Goal: Task Accomplishment & Management: Complete application form

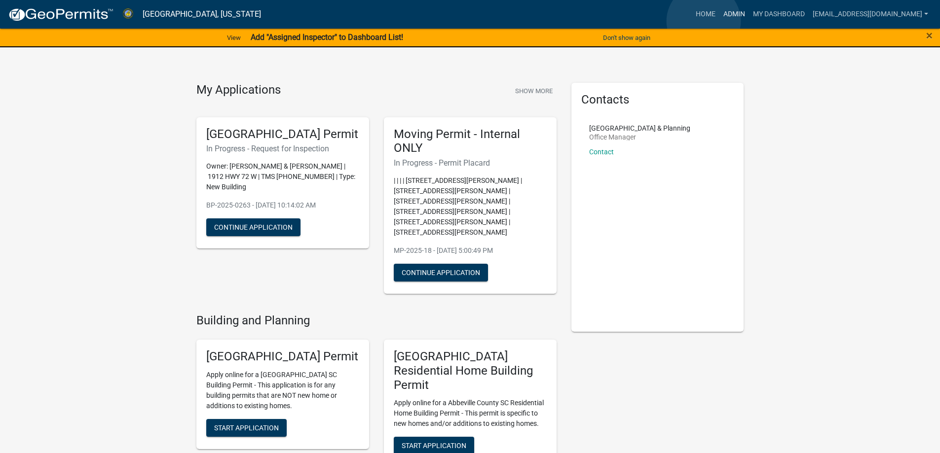
click at [719, 21] on link "Admin" at bounding box center [734, 14] width 30 height 19
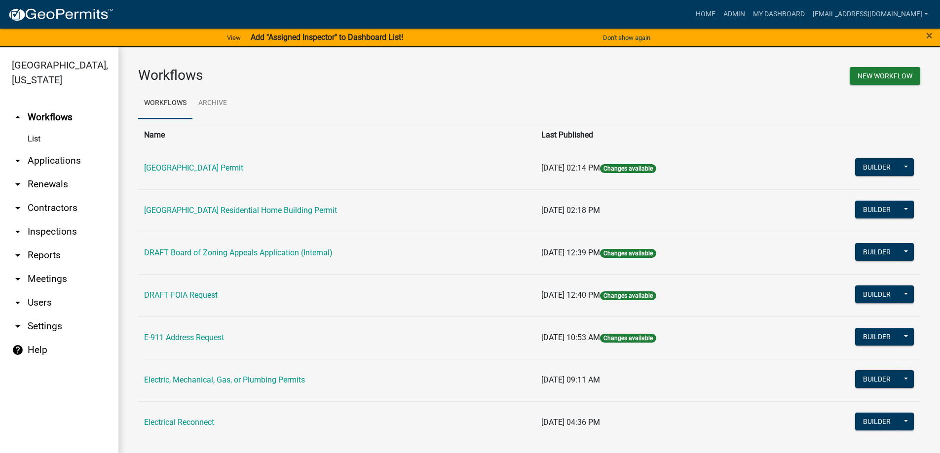
click at [65, 161] on link "arrow_drop_down Applications" at bounding box center [59, 161] width 118 height 24
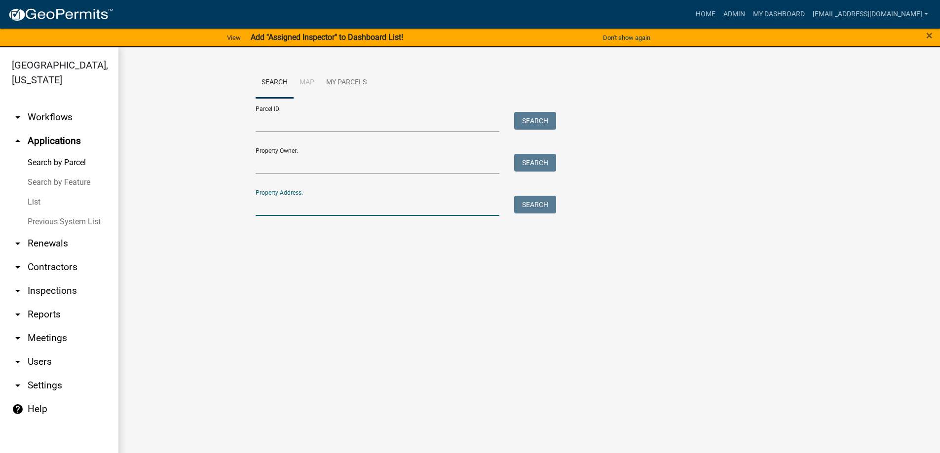
click at [281, 203] on input "Property Address:" at bounding box center [378, 206] width 244 height 20
click at [720, 16] on link "Admin" at bounding box center [734, 14] width 30 height 19
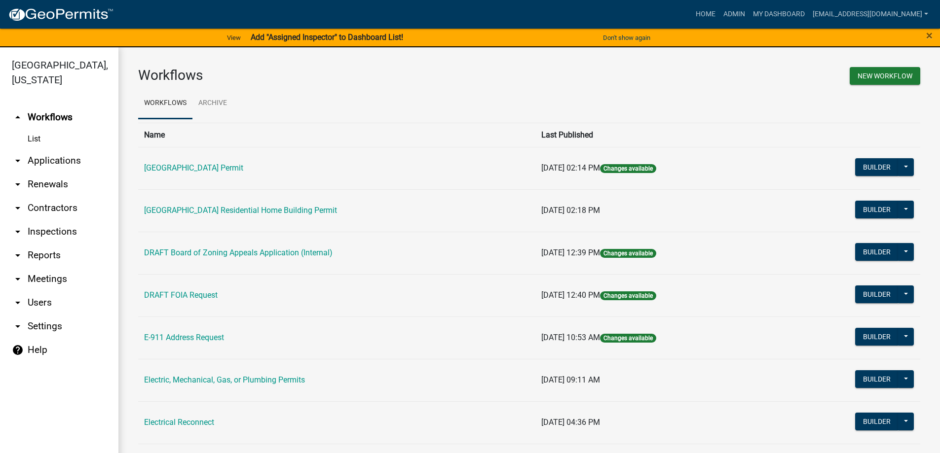
click at [36, 163] on link "arrow_drop_down Applications" at bounding box center [59, 161] width 118 height 24
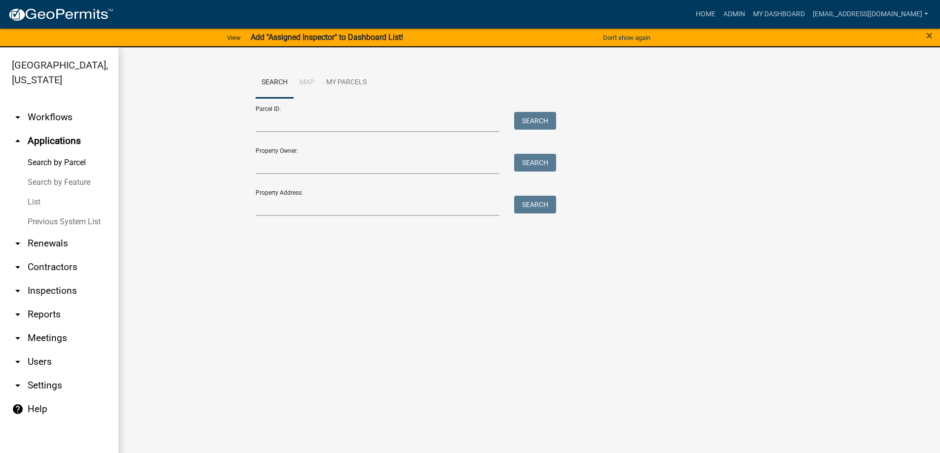
click at [35, 210] on link "List" at bounding box center [59, 202] width 118 height 20
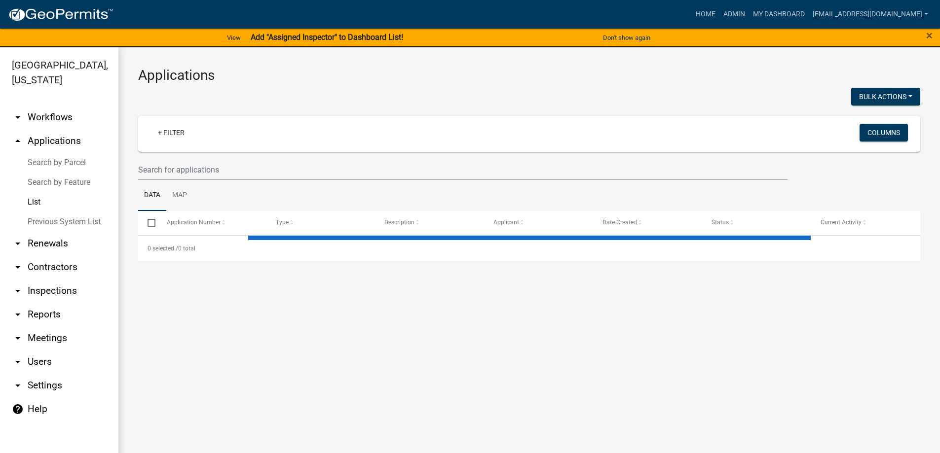
select select "3: 100"
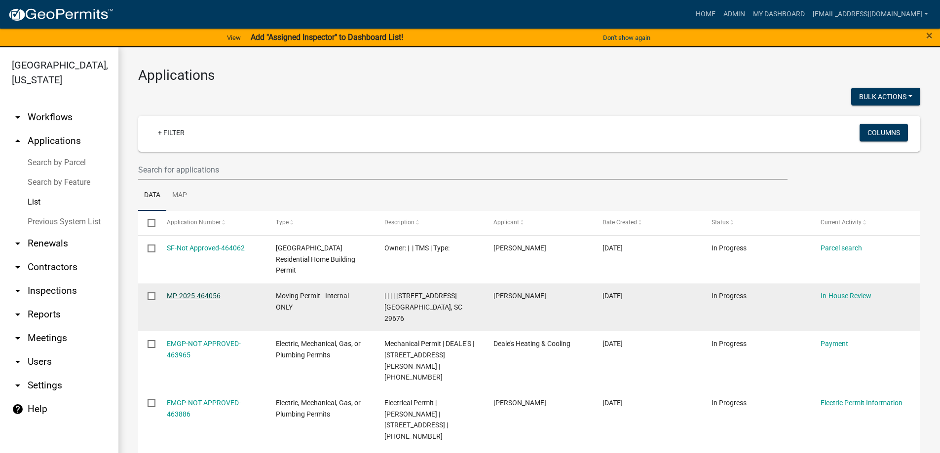
click at [184, 292] on link "MP-2025-464056" at bounding box center [194, 296] width 54 height 8
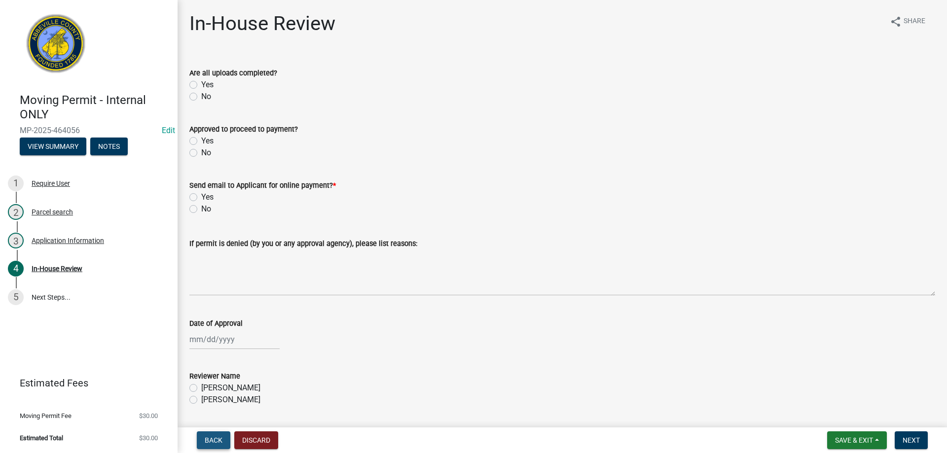
click at [216, 441] on span "Back" at bounding box center [214, 441] width 18 height 8
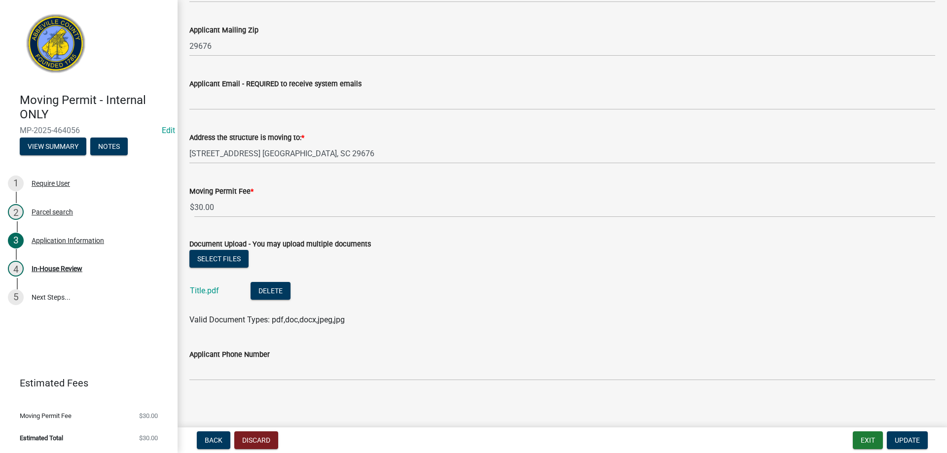
scroll to position [263, 0]
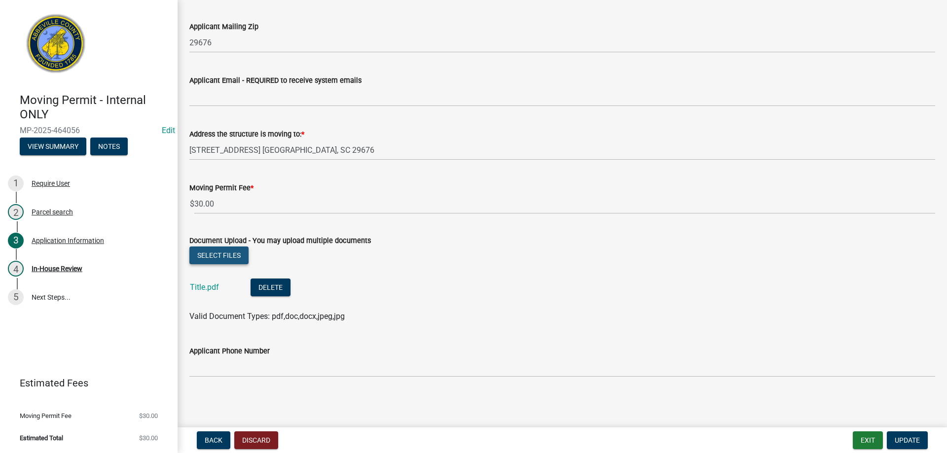
click at [221, 255] on button "Select files" at bounding box center [218, 256] width 59 height 18
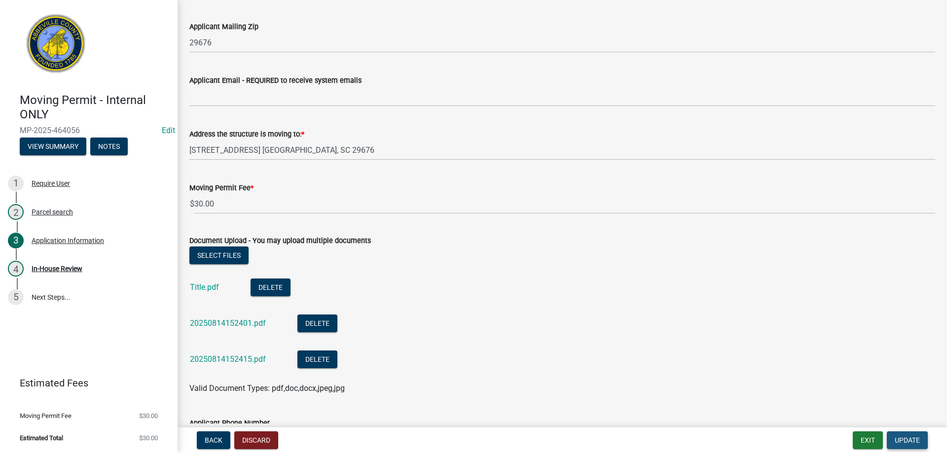
click at [910, 441] on span "Update" at bounding box center [907, 441] width 25 height 8
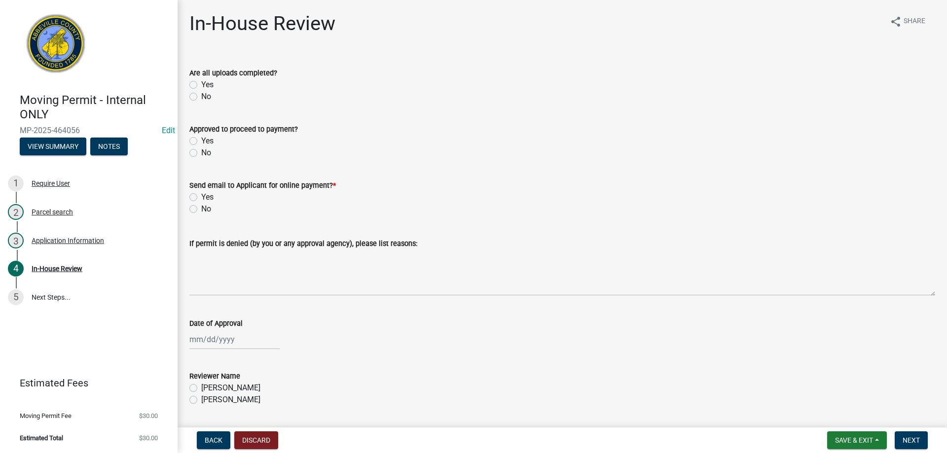
click at [201, 82] on label "Yes" at bounding box center [207, 85] width 12 height 12
click at [201, 82] on input "Yes" at bounding box center [204, 82] width 6 height 6
radio input "true"
click at [197, 139] on div "Yes" at bounding box center [562, 141] width 746 height 12
click at [201, 209] on label "No" at bounding box center [206, 209] width 10 height 12
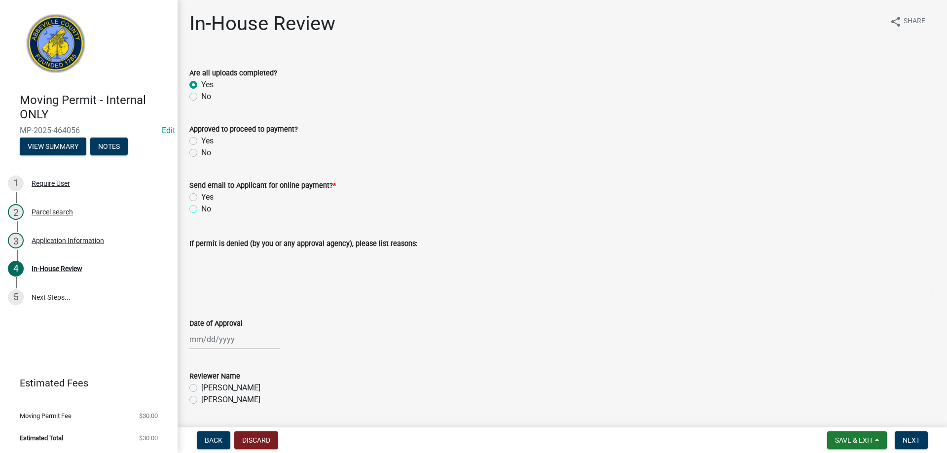
click at [201, 209] on input "No" at bounding box center [204, 206] width 6 height 6
radio input "true"
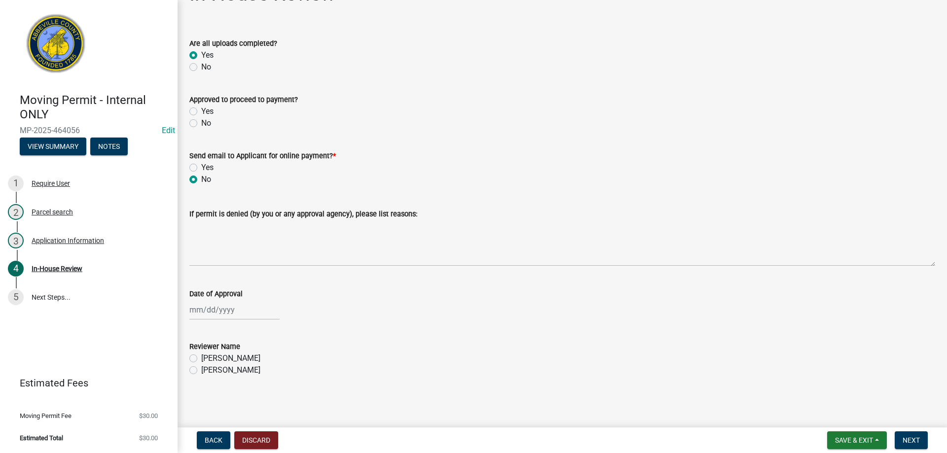
click at [207, 307] on div at bounding box center [234, 310] width 90 height 20
select select "8"
select select "2025"
click at [241, 243] on div "14" at bounding box center [247, 242] width 16 height 16
type input "[DATE]"
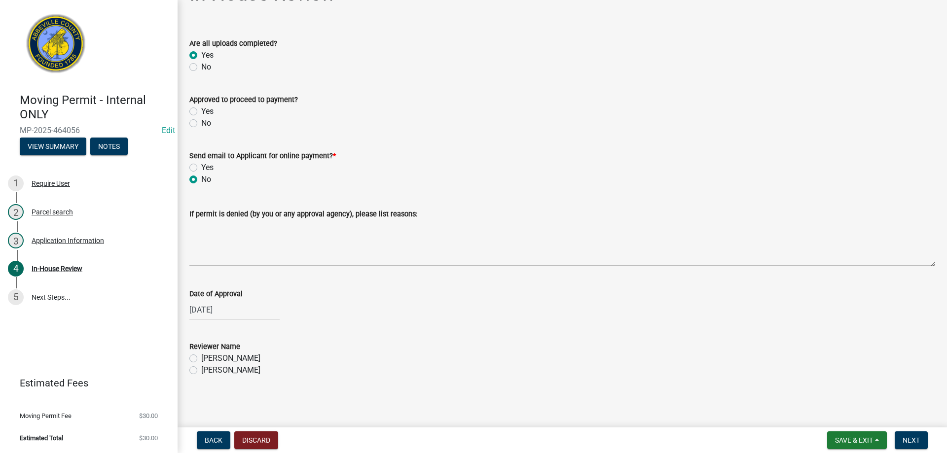
click at [201, 369] on label "[PERSON_NAME]" at bounding box center [230, 371] width 59 height 12
click at [201, 369] on input "[PERSON_NAME]" at bounding box center [204, 368] width 6 height 6
radio input "true"
click at [896, 438] on button "Next" at bounding box center [911, 441] width 33 height 18
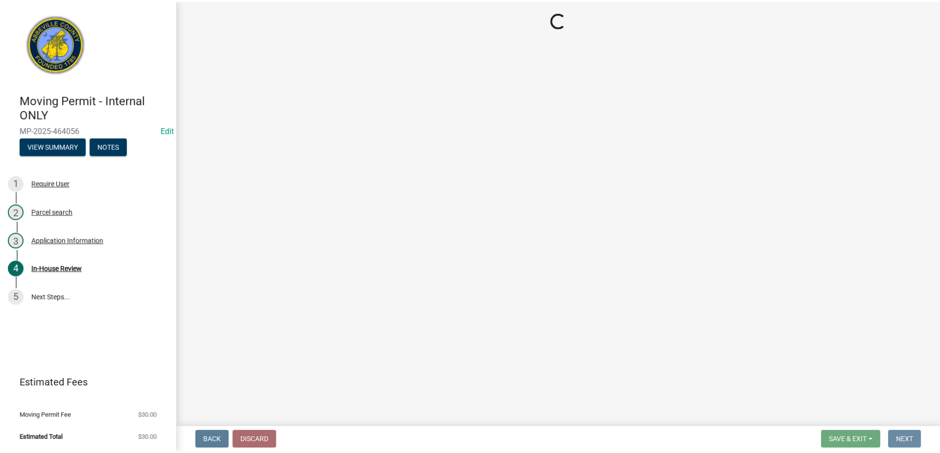
scroll to position [0, 0]
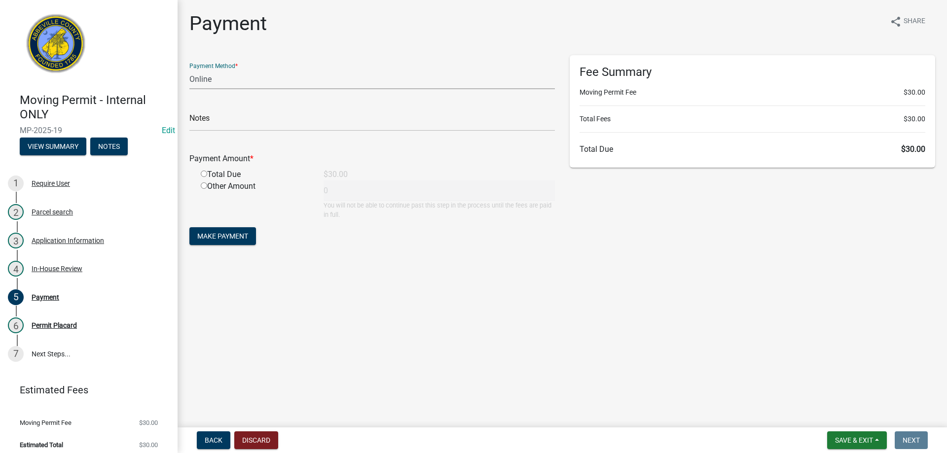
click at [305, 80] on select "Credit Card POS Check Cash Online" at bounding box center [372, 79] width 366 height 20
select select "0: 2"
click at [189, 69] on select "Credit Card POS Check Cash Online" at bounding box center [372, 79] width 366 height 20
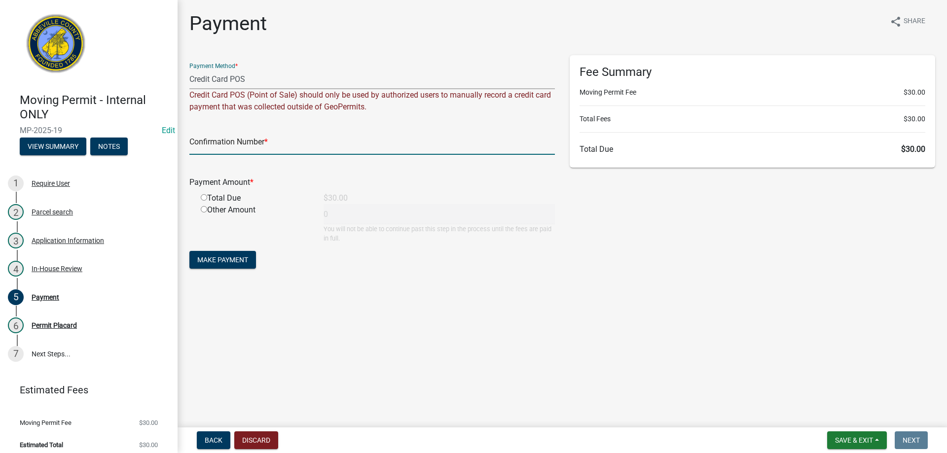
click at [290, 140] on input "text" at bounding box center [372, 145] width 366 height 20
type input "Square"
click at [203, 199] on input "radio" at bounding box center [204, 197] width 6 height 6
radio input "true"
type input "30"
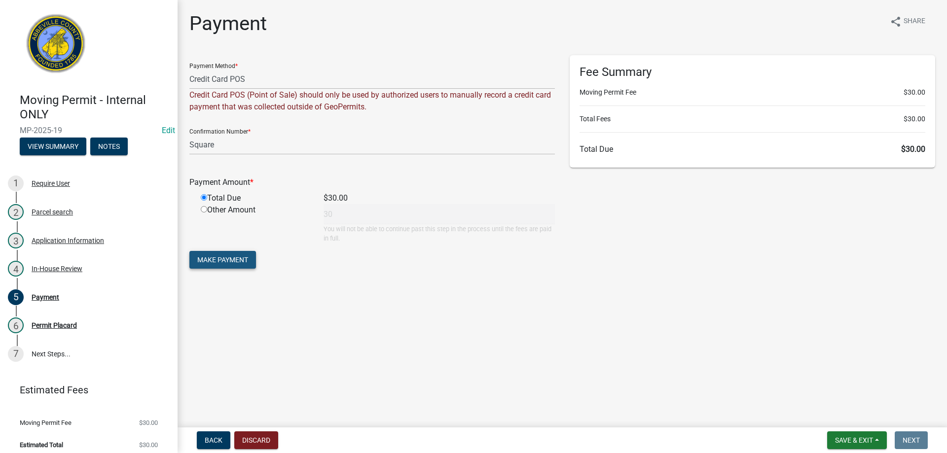
click at [221, 265] on button "Make Payment" at bounding box center [222, 260] width 67 height 18
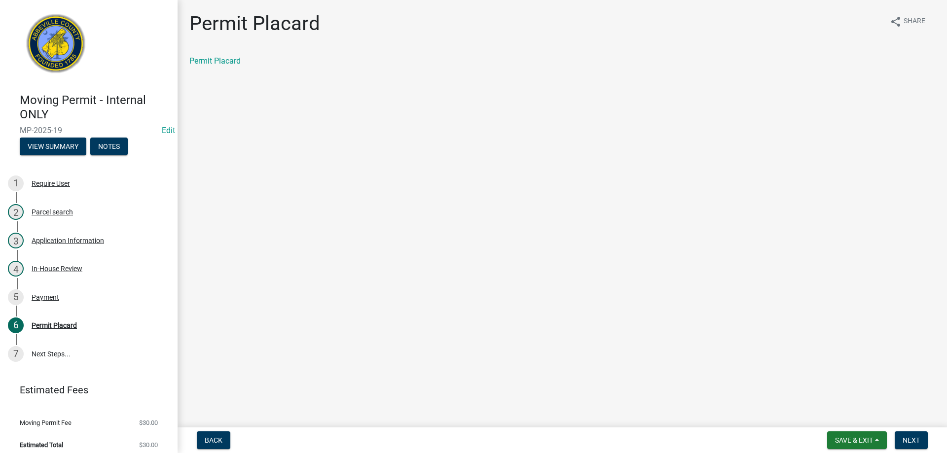
click at [218, 70] on div "Permit Placard" at bounding box center [562, 65] width 761 height 20
click at [222, 60] on link "Permit Placard" at bounding box center [214, 60] width 51 height 9
click at [40, 296] on div "Payment" at bounding box center [46, 297] width 28 height 7
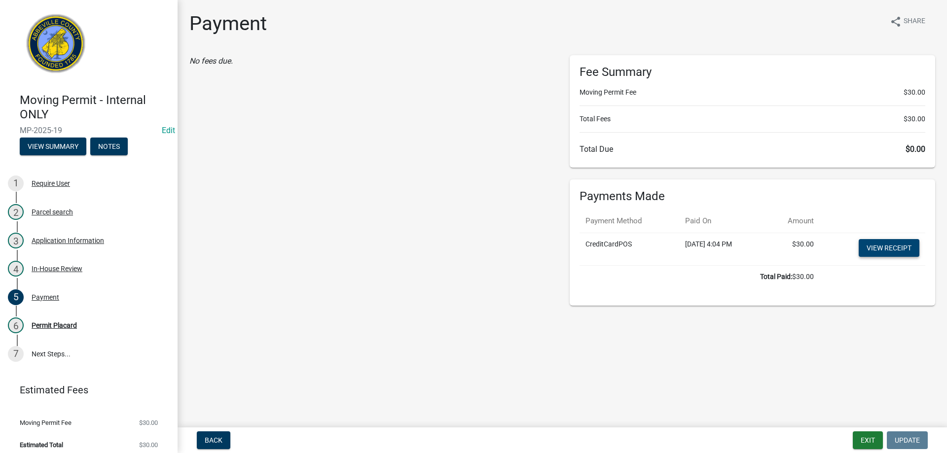
click at [876, 248] on link "View receipt" at bounding box center [889, 248] width 61 height 18
click at [107, 146] on button "Notes" at bounding box center [108, 147] width 37 height 18
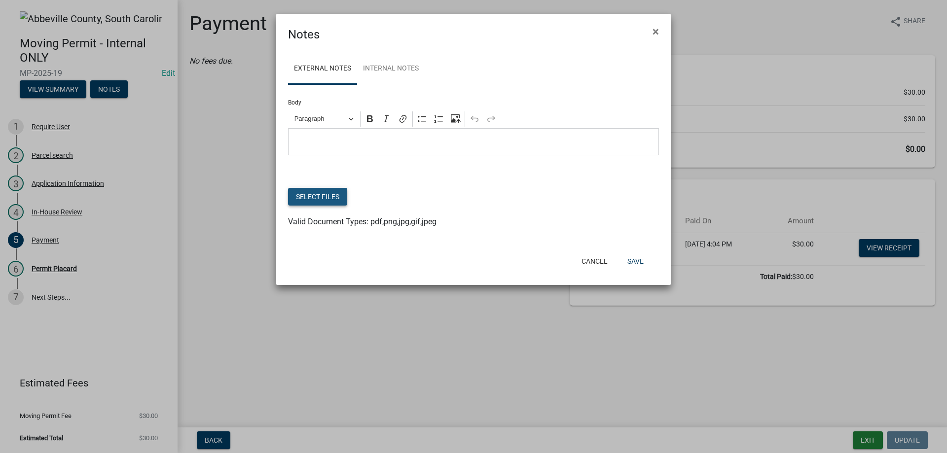
click at [330, 199] on button "Select files" at bounding box center [317, 197] width 59 height 18
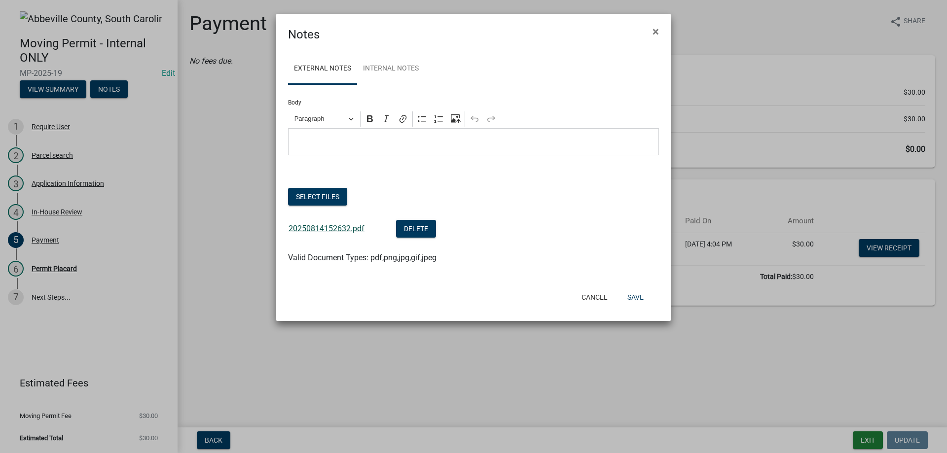
click at [329, 228] on link "20250814152632.pdf" at bounding box center [327, 228] width 76 height 9
click at [637, 300] on button "Save" at bounding box center [636, 298] width 32 height 18
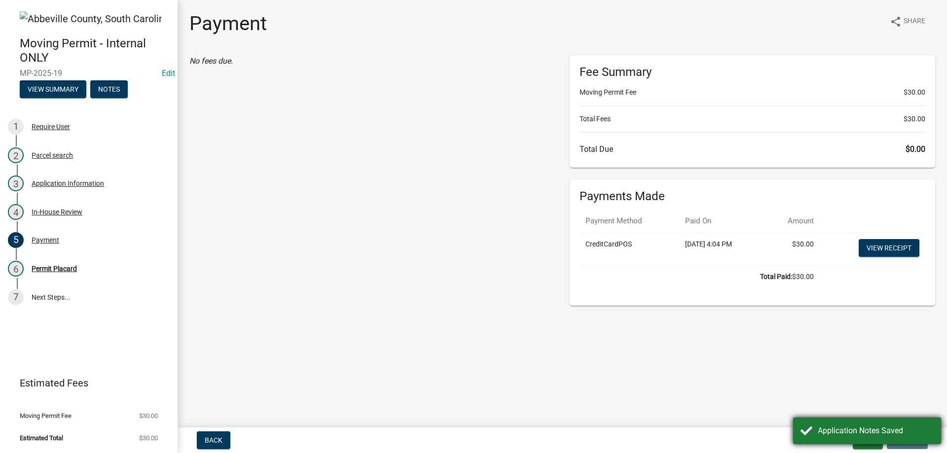
click at [862, 443] on div "Application Notes Saved" at bounding box center [867, 431] width 148 height 27
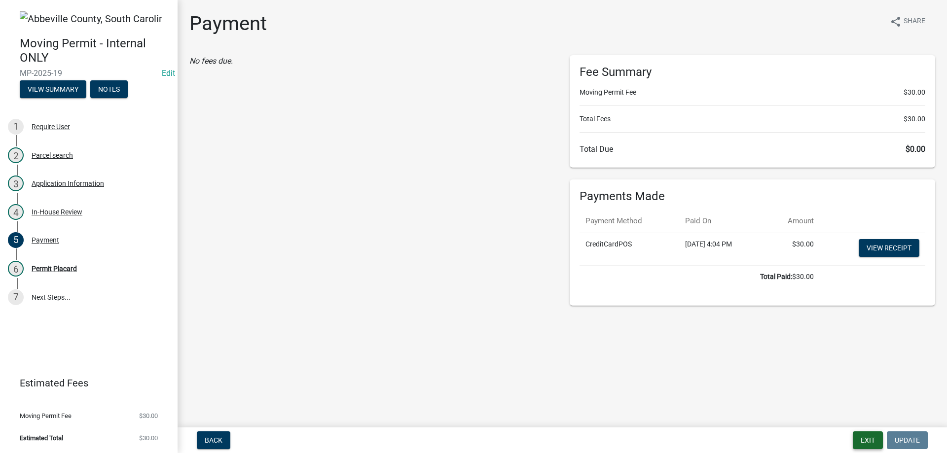
click at [862, 443] on button "Exit" at bounding box center [868, 441] width 30 height 18
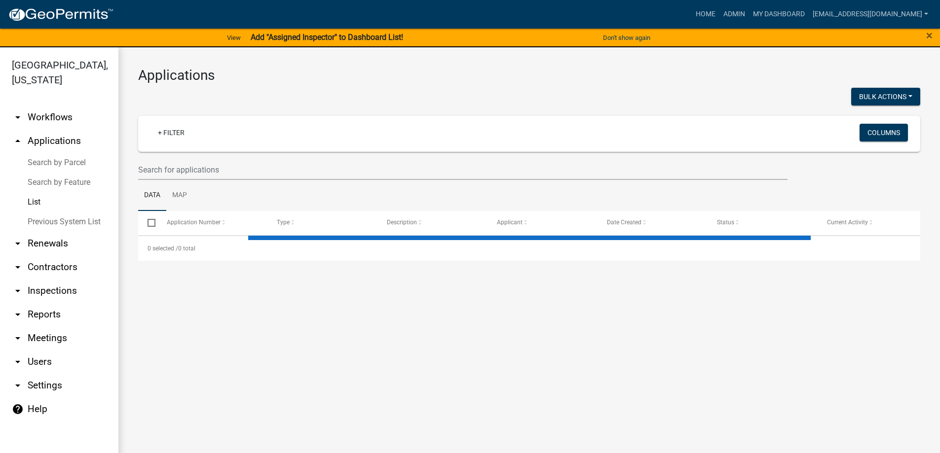
select select "3: 100"
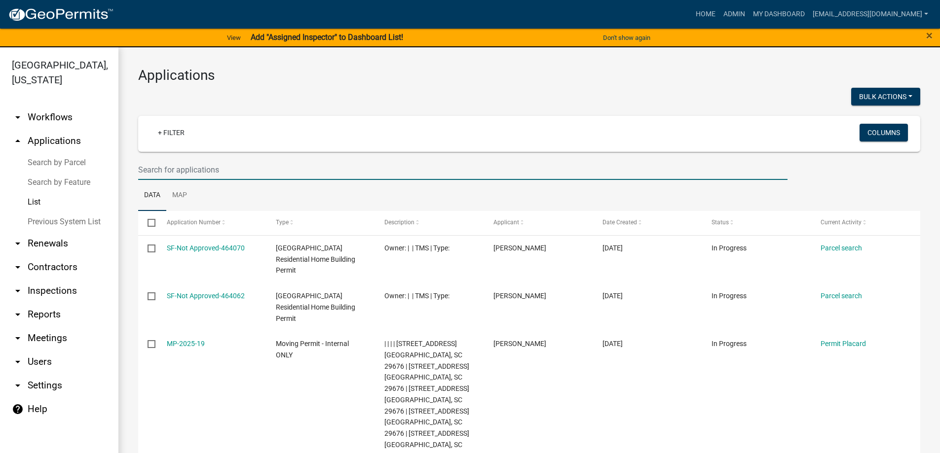
click at [162, 167] on input "text" at bounding box center [462, 170] width 649 height 20
click at [41, 159] on link "Search by Parcel" at bounding box center [59, 163] width 118 height 20
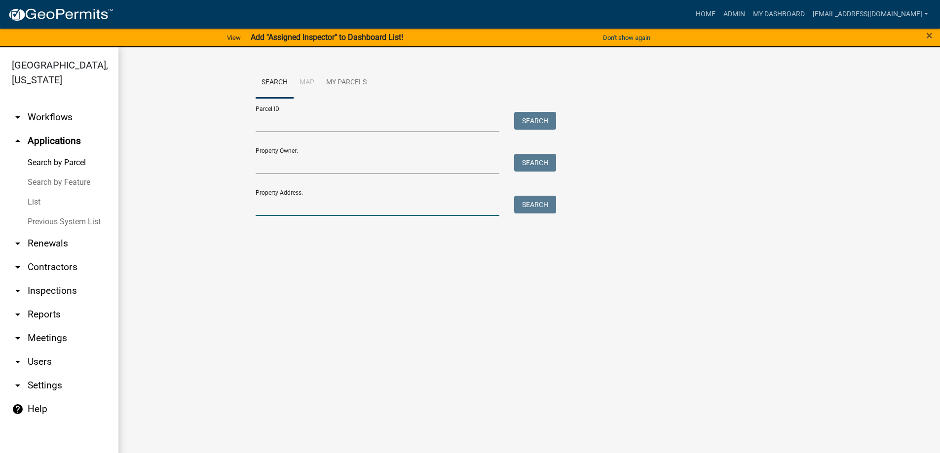
click at [278, 207] on input "Property Address:" at bounding box center [378, 206] width 244 height 20
type input "0"
click at [290, 113] on input "Parcel ID:" at bounding box center [378, 122] width 244 height 20
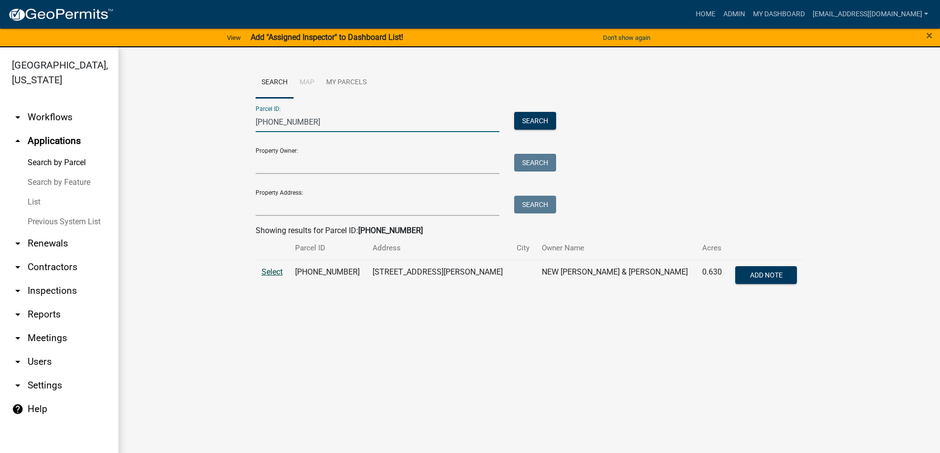
type input "054-00-00-310"
click at [267, 273] on span "Select" at bounding box center [271, 271] width 21 height 9
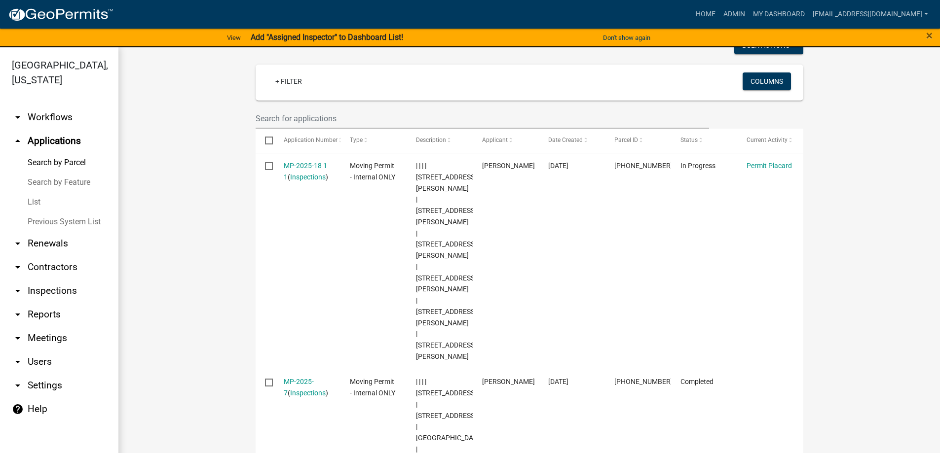
scroll to position [296, 0]
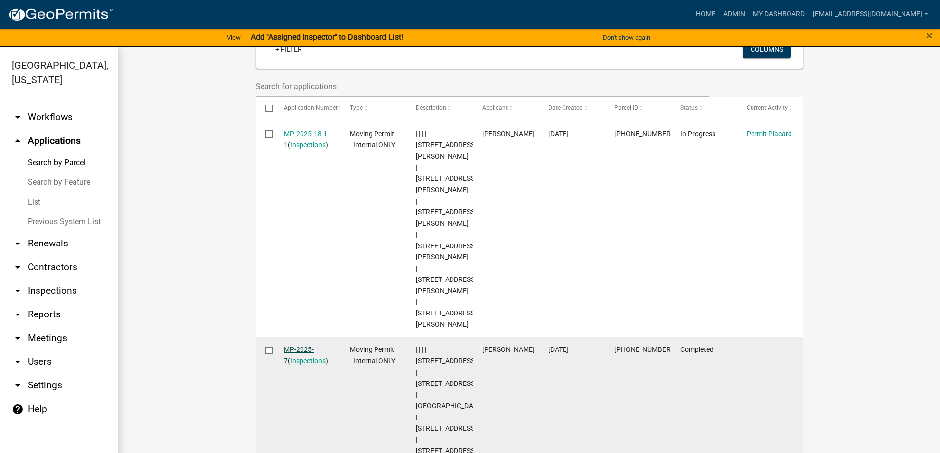
click at [287, 346] on link "MP-2025-7" at bounding box center [299, 355] width 30 height 19
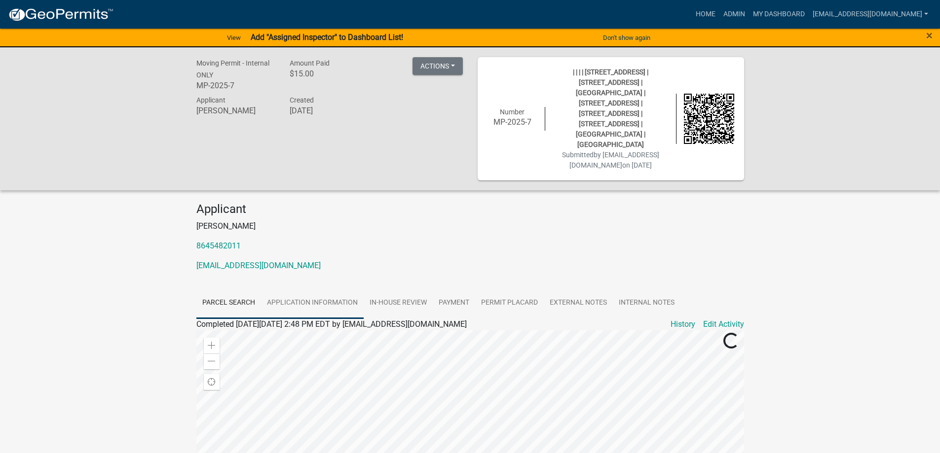
click at [306, 288] on link "Application Information" at bounding box center [312, 304] width 103 height 32
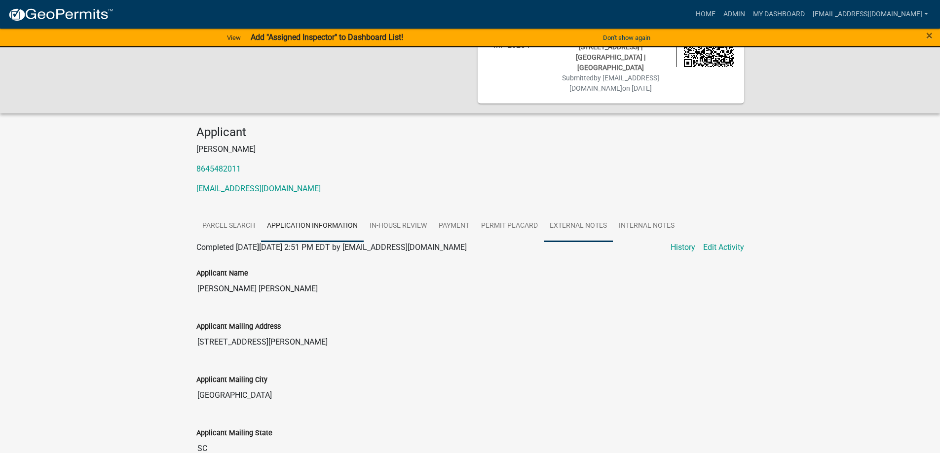
scroll to position [99, 0]
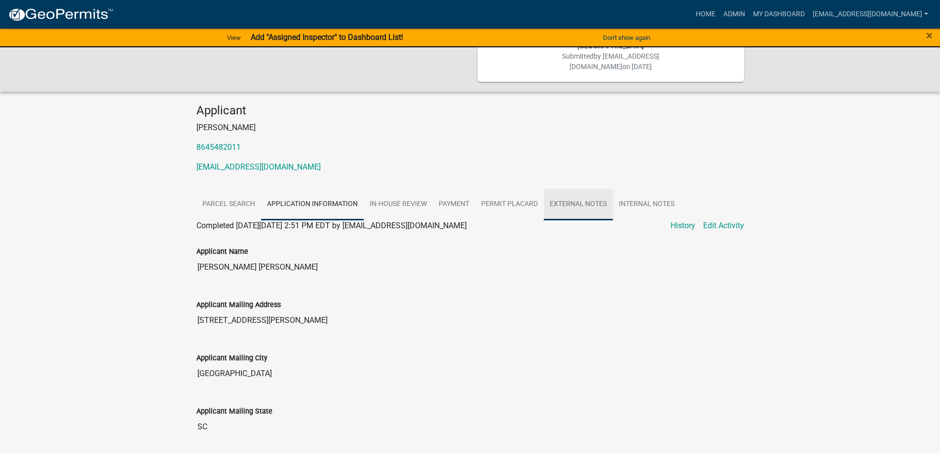
click at [580, 189] on link "External Notes" at bounding box center [578, 205] width 69 height 32
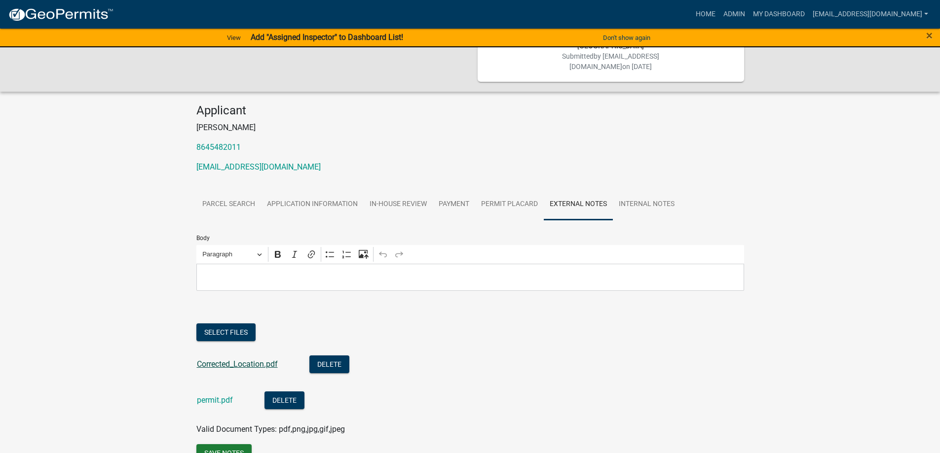
click at [224, 360] on link "Corrected_Location.pdf" at bounding box center [237, 364] width 81 height 9
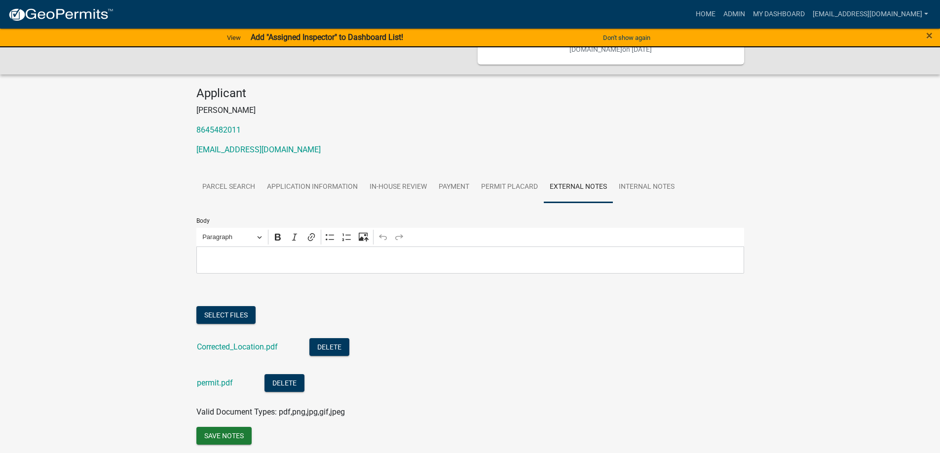
scroll to position [131, 0]
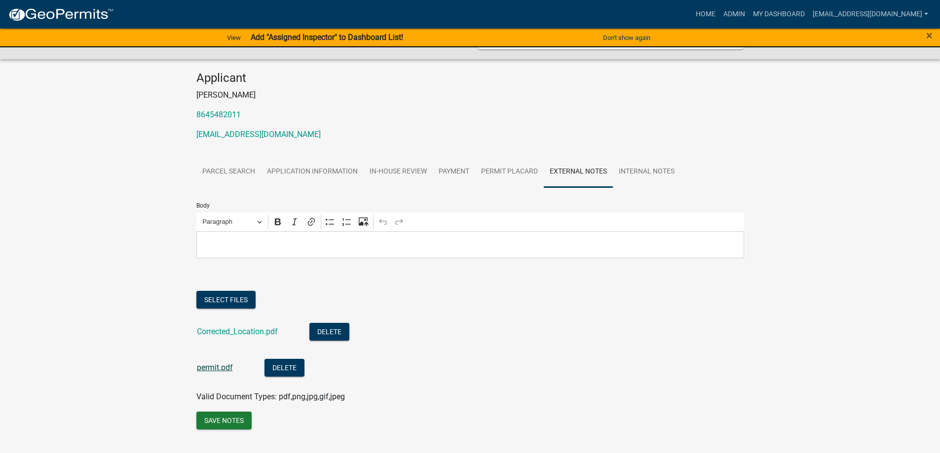
click at [216, 363] on link "permit.pdf" at bounding box center [215, 367] width 36 height 9
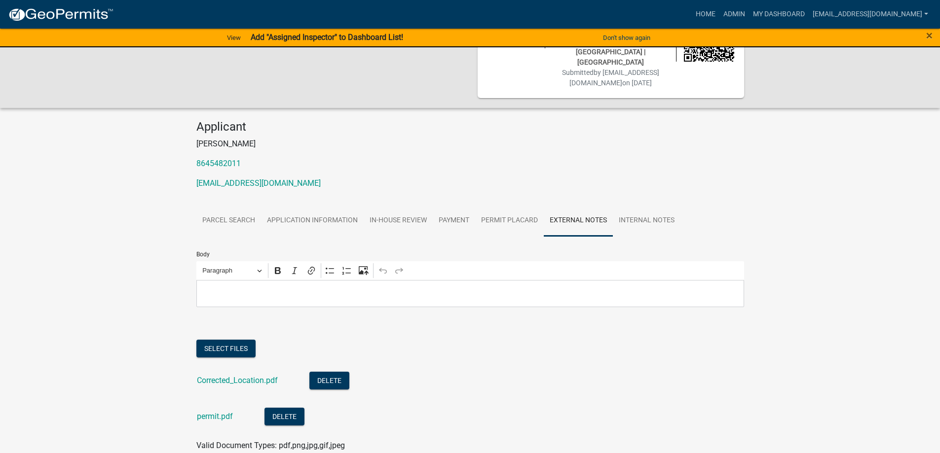
scroll to position [0, 0]
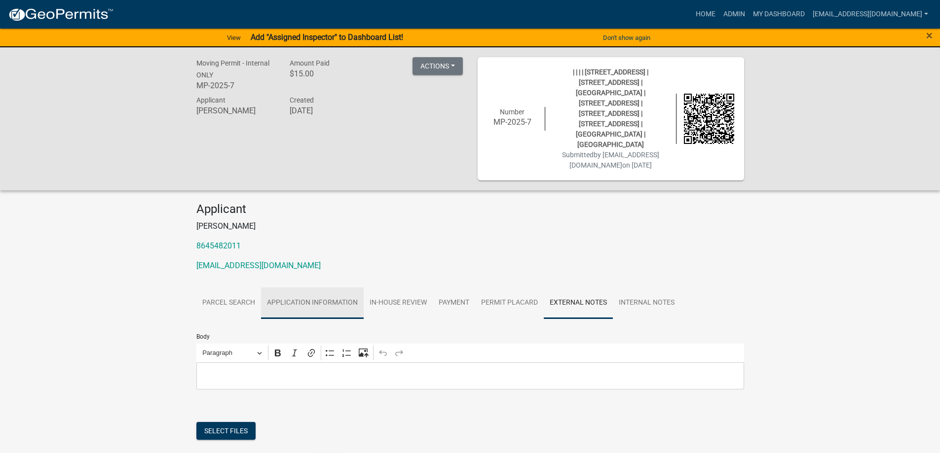
click at [330, 288] on link "Application Information" at bounding box center [312, 304] width 103 height 32
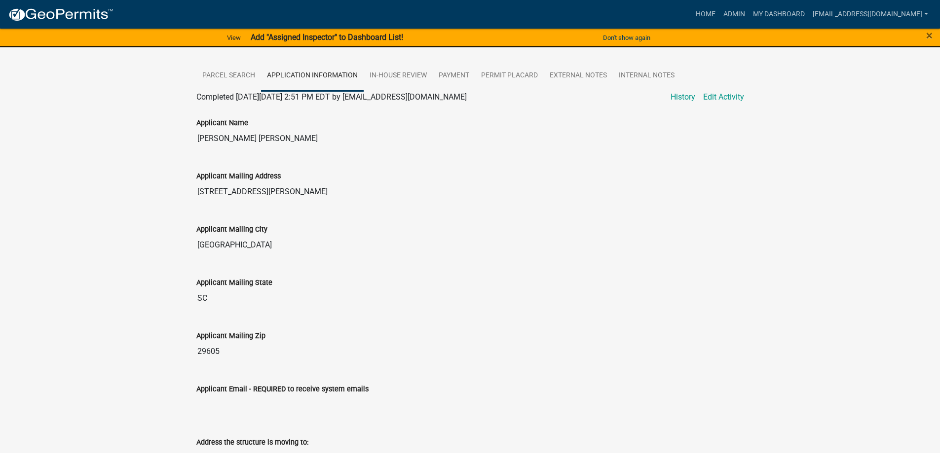
scroll to position [208, 0]
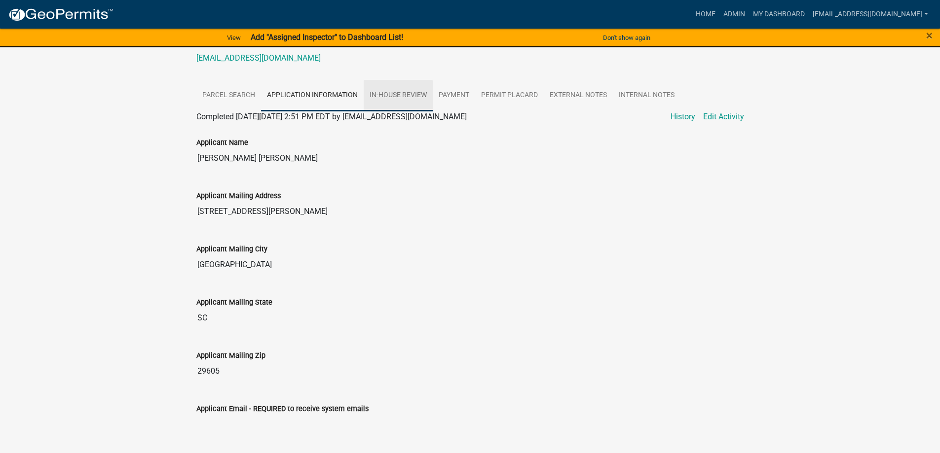
click at [389, 80] on link "In-House Review" at bounding box center [398, 96] width 69 height 32
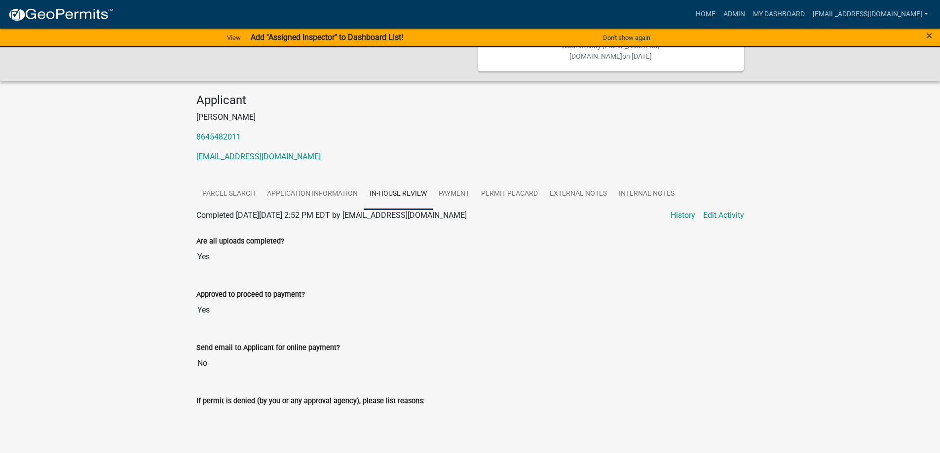
scroll to position [68, 0]
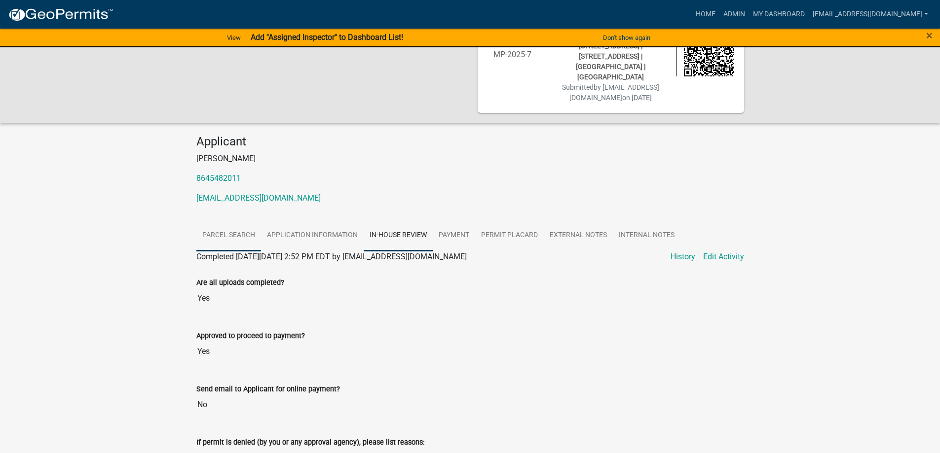
click at [228, 220] on link "Parcel search" at bounding box center [228, 236] width 65 height 32
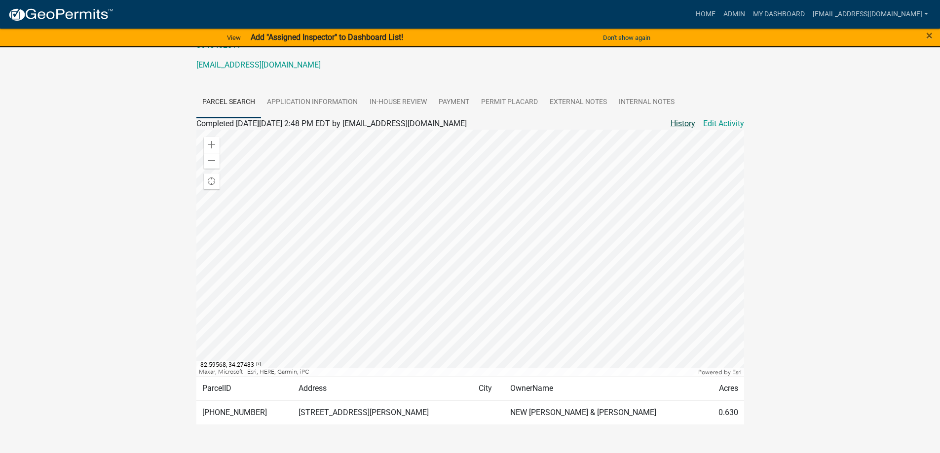
scroll to position [53, 0]
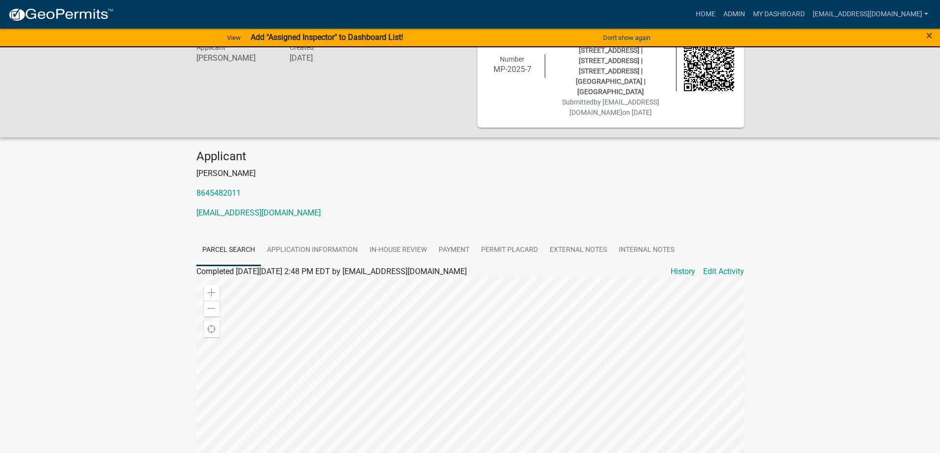
click at [719, 242] on ul "Parcel search Application Information In-House Review Payment Permit Placard Ex…" at bounding box center [470, 250] width 548 height 31
click at [721, 266] on link "Edit Activity" at bounding box center [723, 272] width 41 height 12
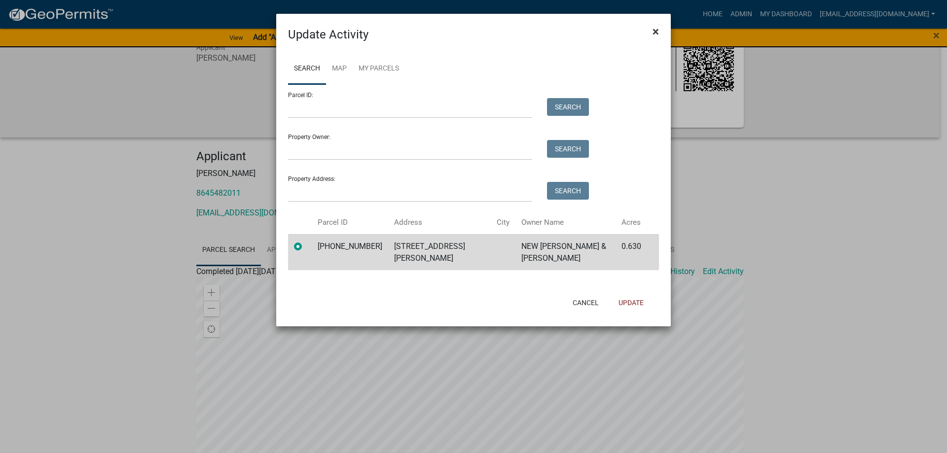
click at [652, 31] on button "×" at bounding box center [656, 32] width 22 height 28
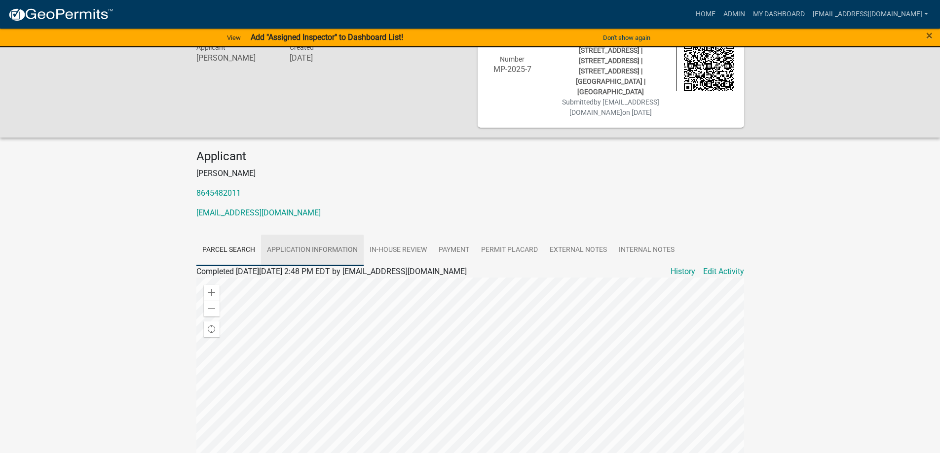
click at [296, 235] on link "Application Information" at bounding box center [312, 251] width 103 height 32
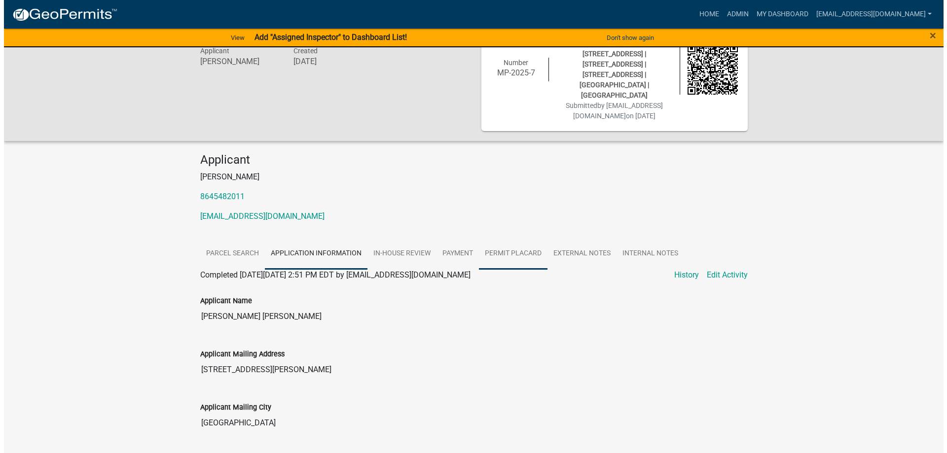
scroll to position [0, 0]
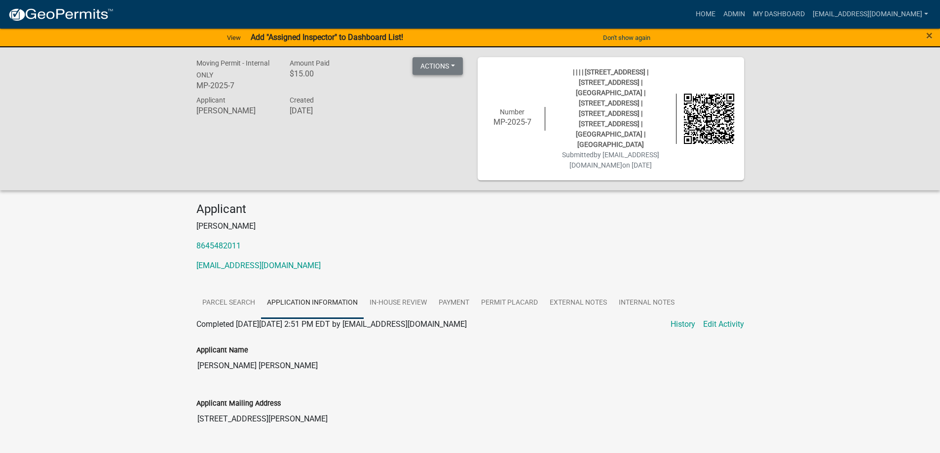
click at [455, 73] on button "Actions" at bounding box center [437, 66] width 50 height 18
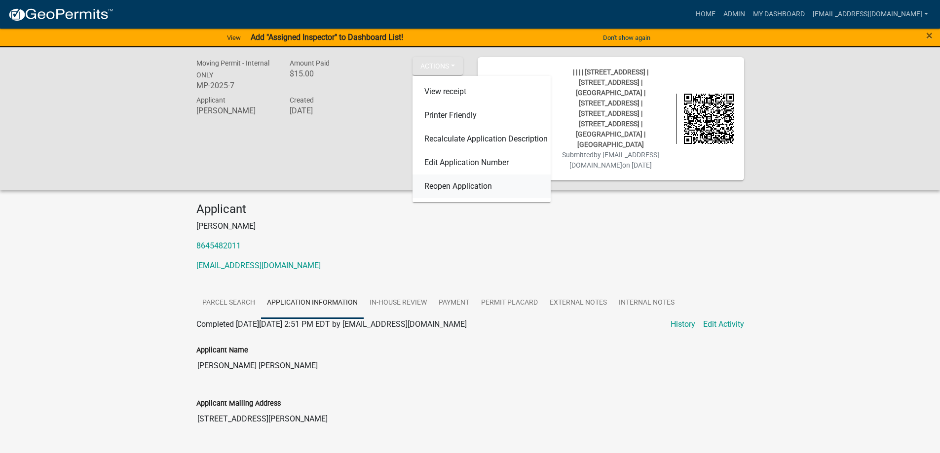
click at [464, 185] on link "Reopen Application" at bounding box center [481, 187] width 138 height 24
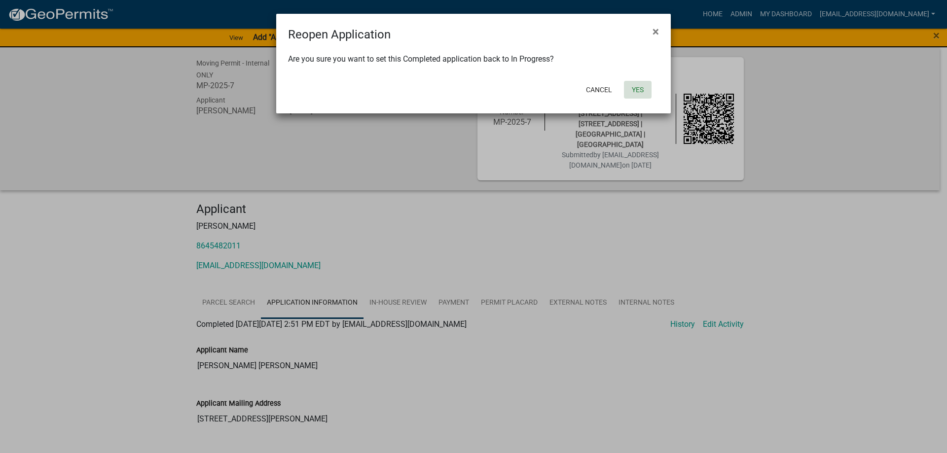
click at [635, 89] on button "Yes" at bounding box center [638, 90] width 28 height 18
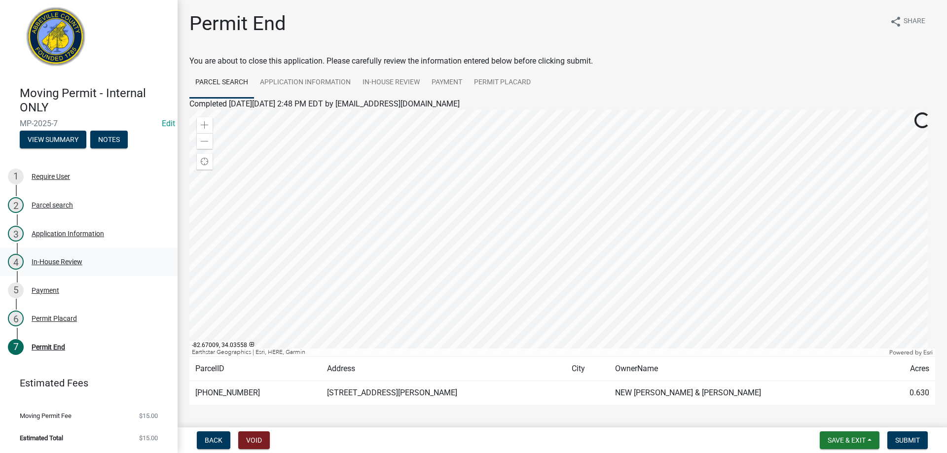
scroll to position [39, 0]
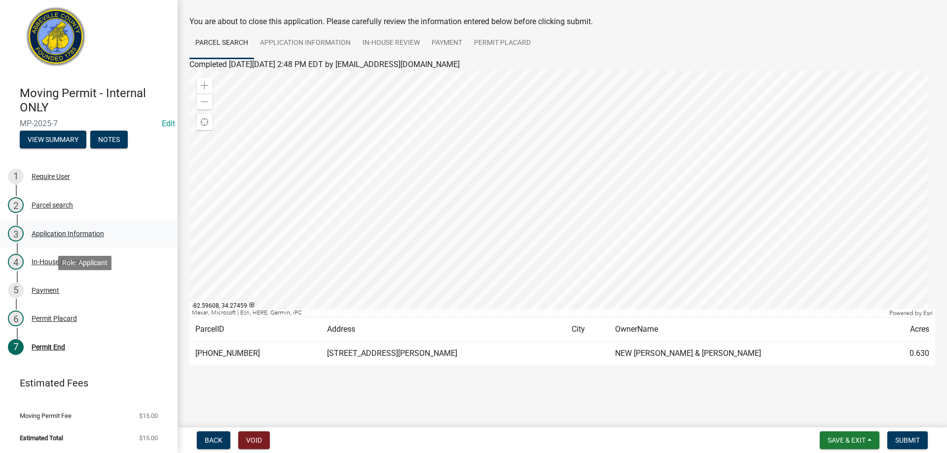
click at [46, 233] on div "Application Information" at bounding box center [68, 233] width 73 height 7
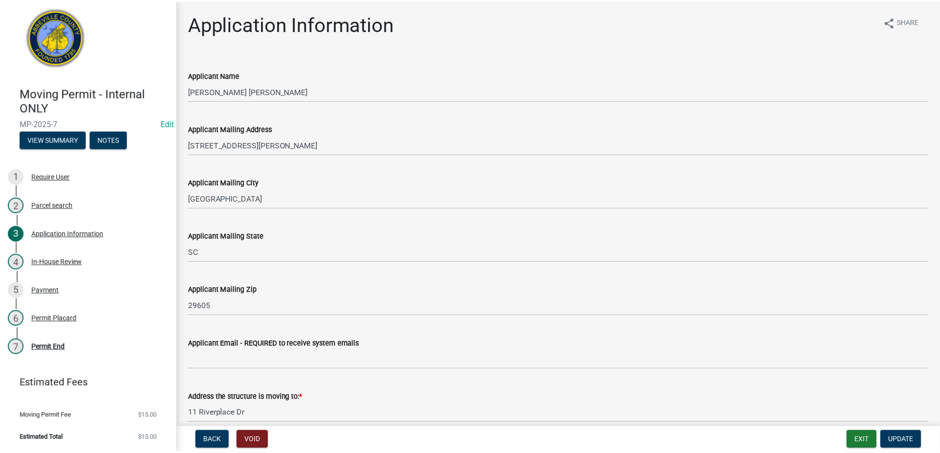
scroll to position [7, 0]
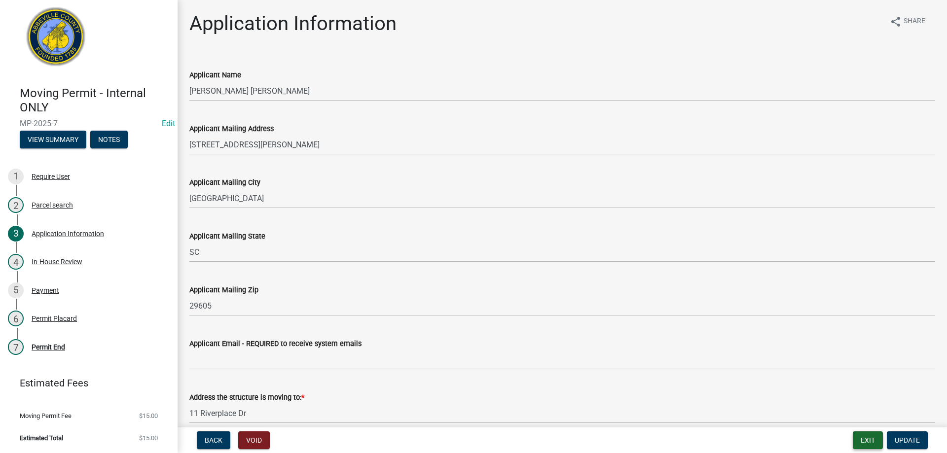
drag, startPoint x: 726, startPoint y: 377, endPoint x: 876, endPoint y: 436, distance: 161.0
click at [876, 436] on button "Exit" at bounding box center [868, 441] width 30 height 18
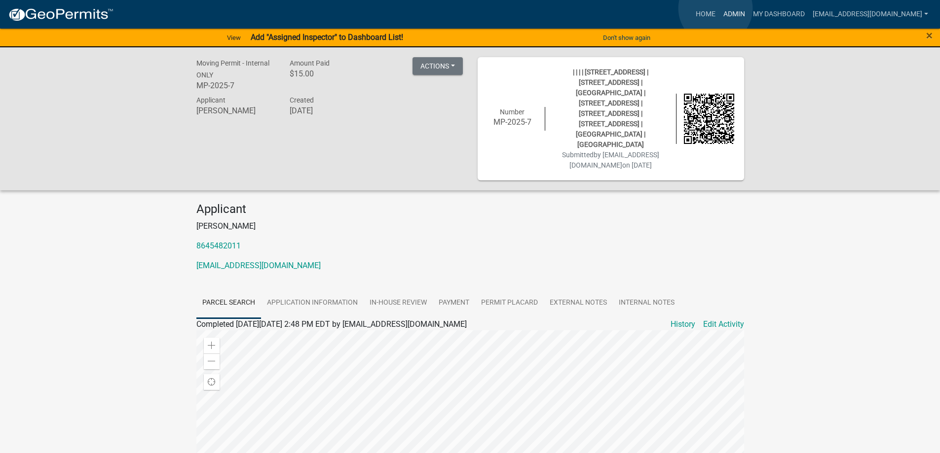
click at [719, 8] on link "Admin" at bounding box center [734, 14] width 30 height 19
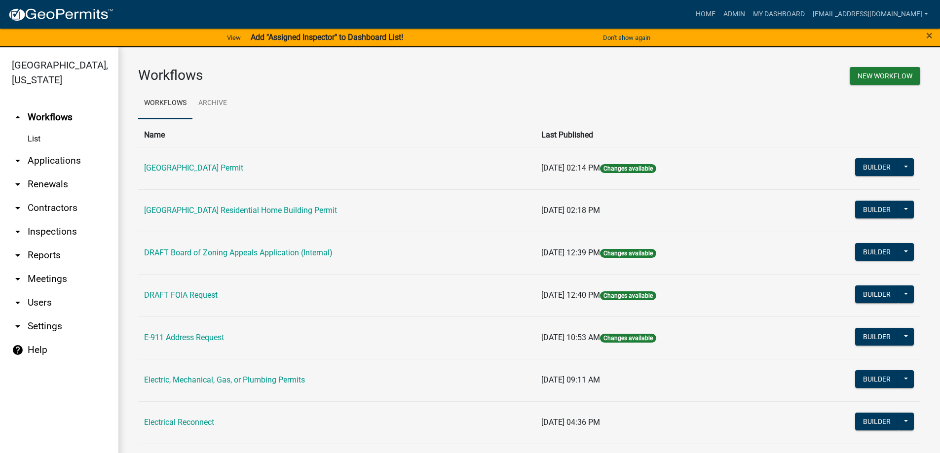
click at [37, 163] on link "arrow_drop_down Applications" at bounding box center [59, 161] width 118 height 24
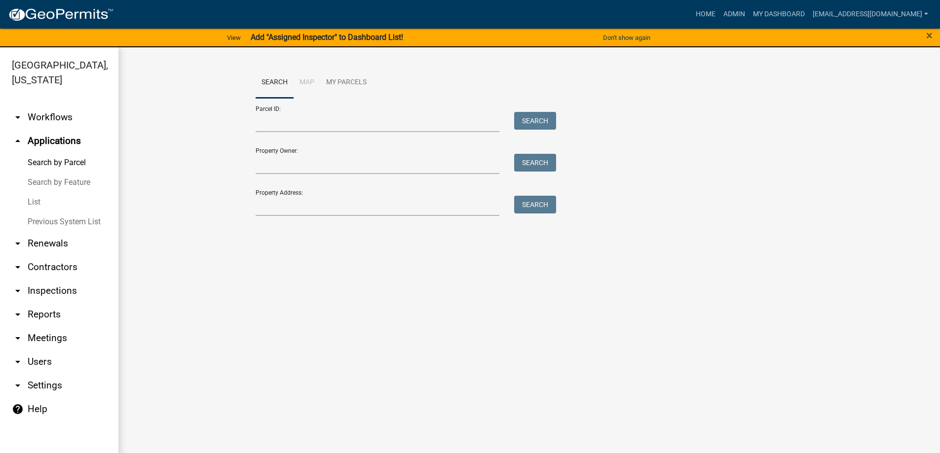
click at [32, 202] on link "List" at bounding box center [59, 202] width 118 height 20
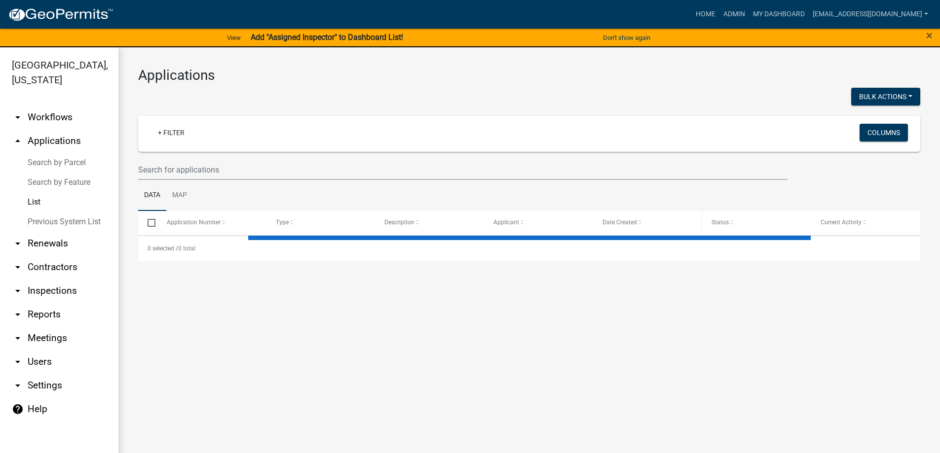
select select "3: 100"
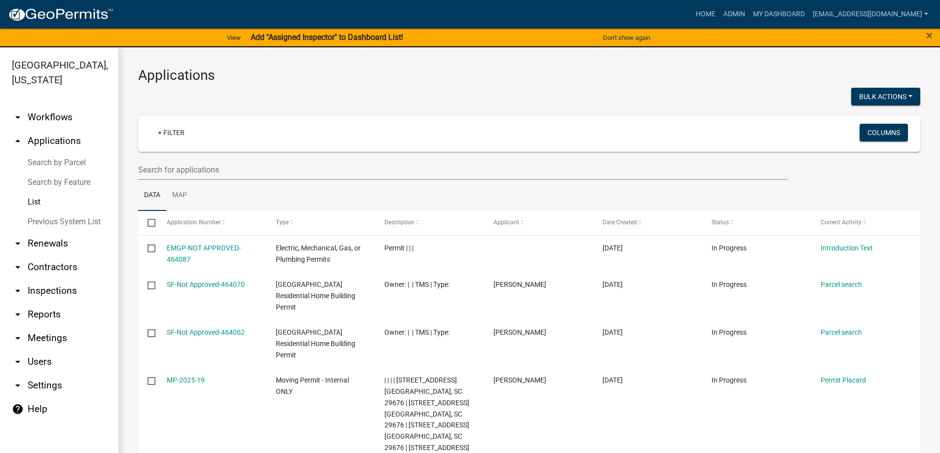
click at [44, 267] on link "arrow_drop_down Contractors" at bounding box center [59, 268] width 118 height 24
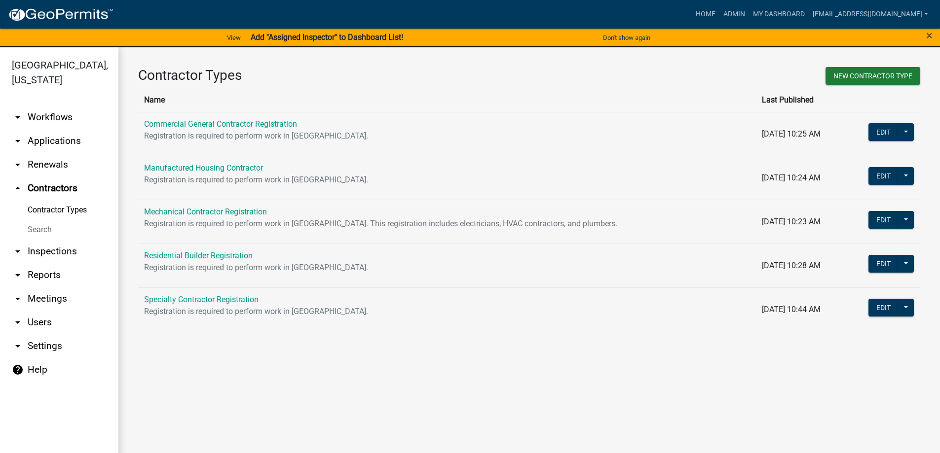
click at [19, 192] on icon "arrow_drop_up" at bounding box center [18, 189] width 12 height 12
click at [30, 280] on link "arrow_drop_down Reports" at bounding box center [59, 275] width 118 height 24
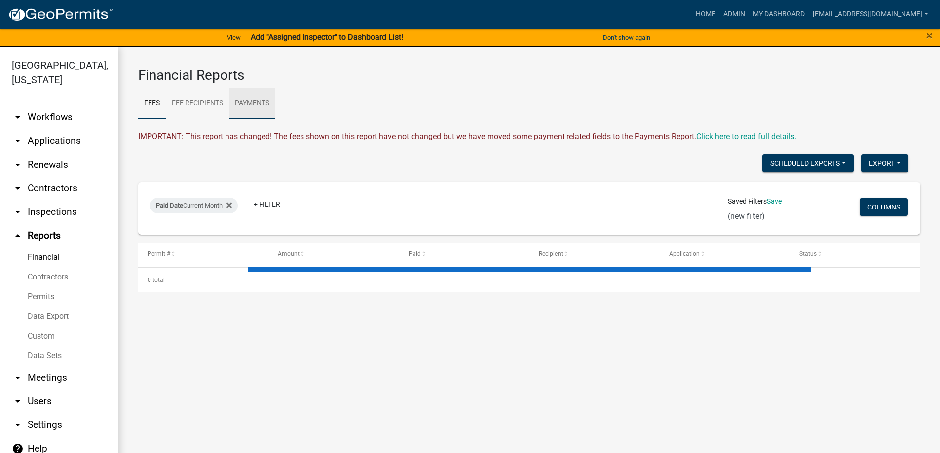
click at [261, 100] on link "Payments" at bounding box center [252, 104] width 46 height 32
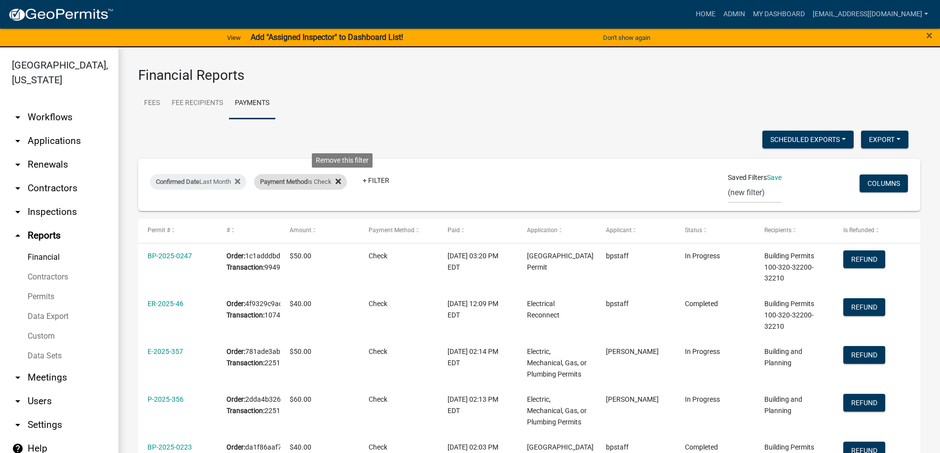
click at [341, 182] on icon at bounding box center [337, 181] width 5 height 5
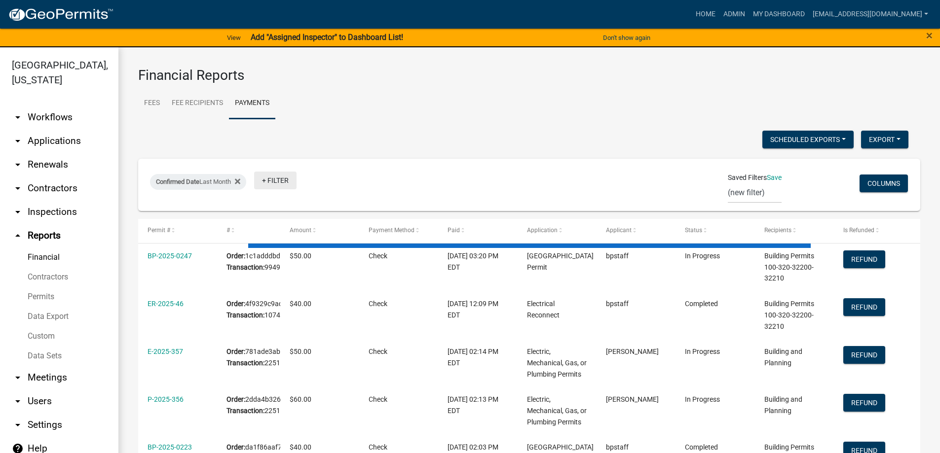
click at [287, 181] on link "+ Filter" at bounding box center [275, 181] width 42 height 18
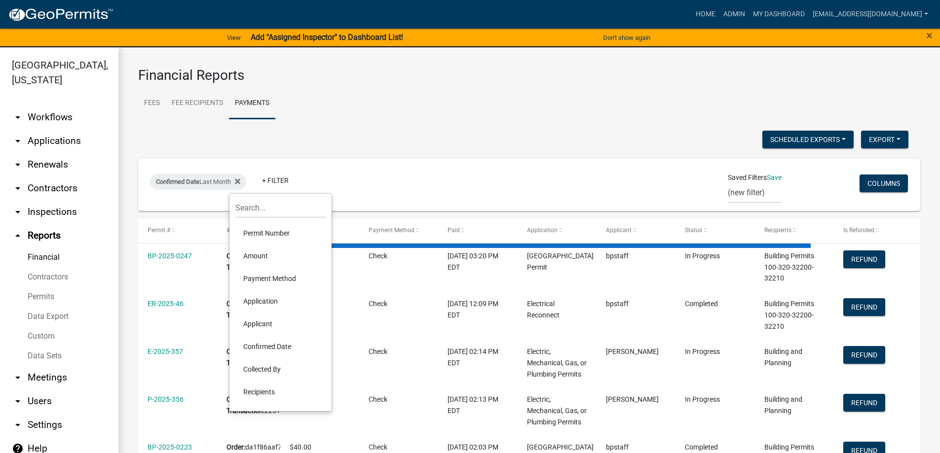
select select "3: 100"
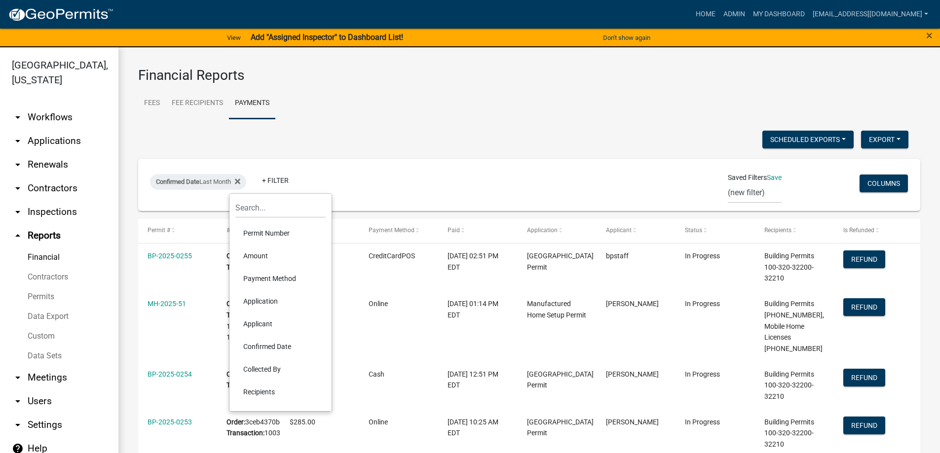
click at [266, 299] on li "Application" at bounding box center [280, 301] width 90 height 23
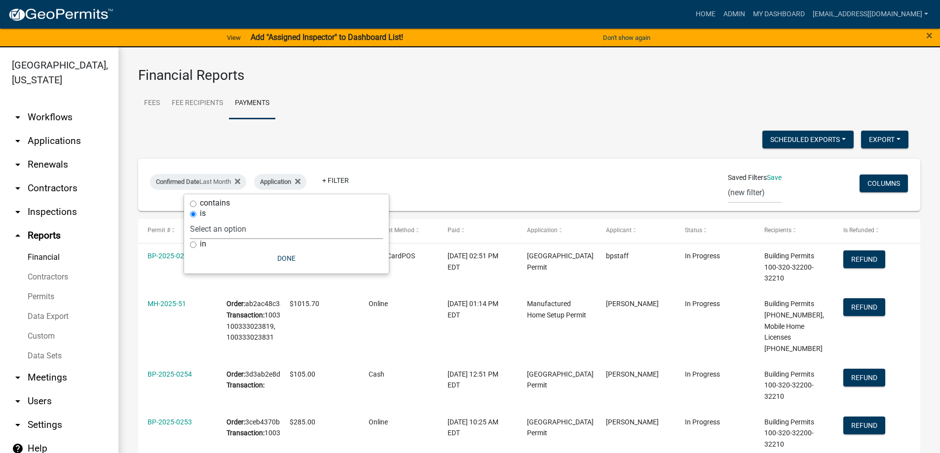
click at [253, 232] on select "Select an option Abbeville County Building Permit Abbeville County Residential …" at bounding box center [286, 229] width 193 height 20
select select "8e92ff41-01b9-48c4-b465-0b8a797eb690"
click at [252, 219] on select "Select an option Abbeville County Building Permit Abbeville County Residential …" at bounding box center [286, 229] width 193 height 20
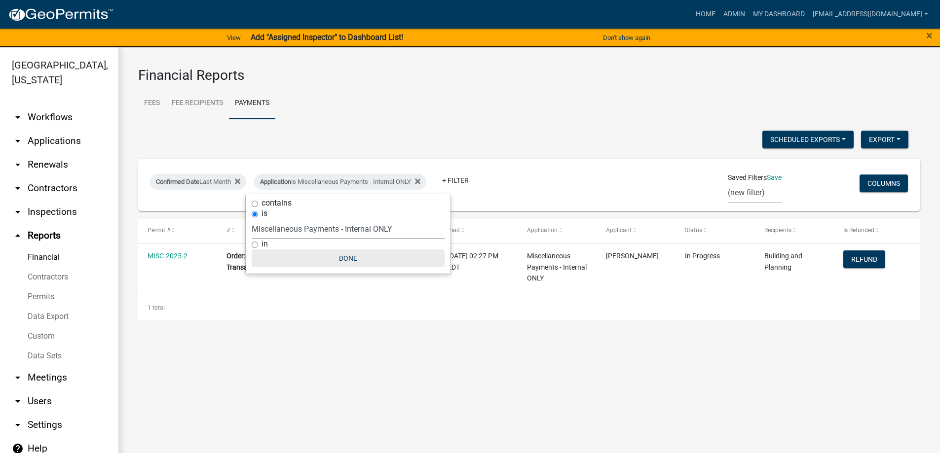
click at [338, 257] on button "Done" at bounding box center [348, 259] width 193 height 18
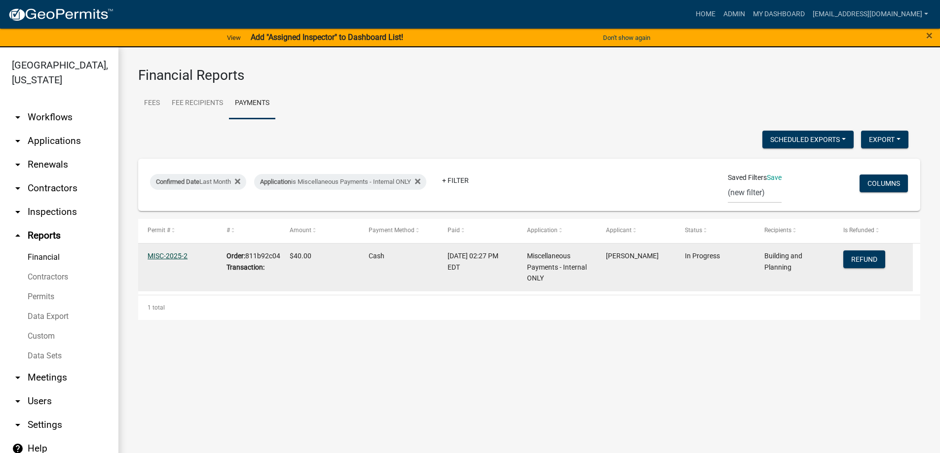
click at [159, 256] on link "MISC-2025-2" at bounding box center [167, 256] width 40 height 8
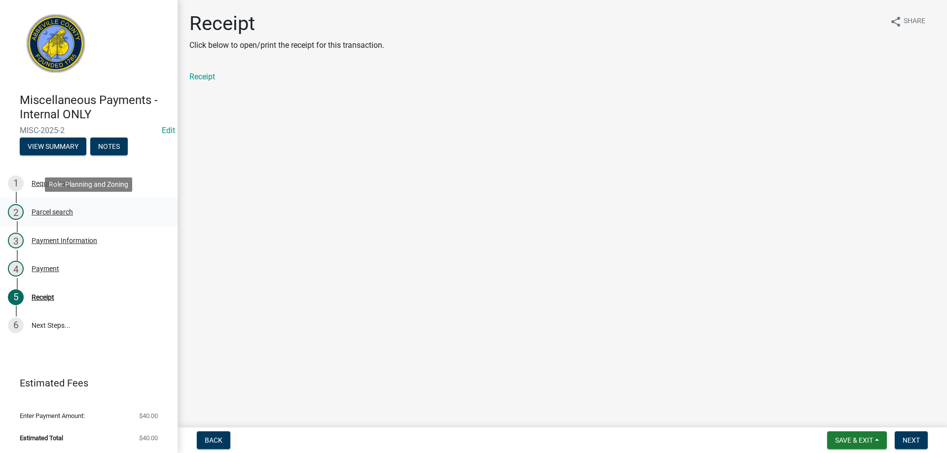
click at [63, 214] on div "Parcel search" at bounding box center [52, 212] width 41 height 7
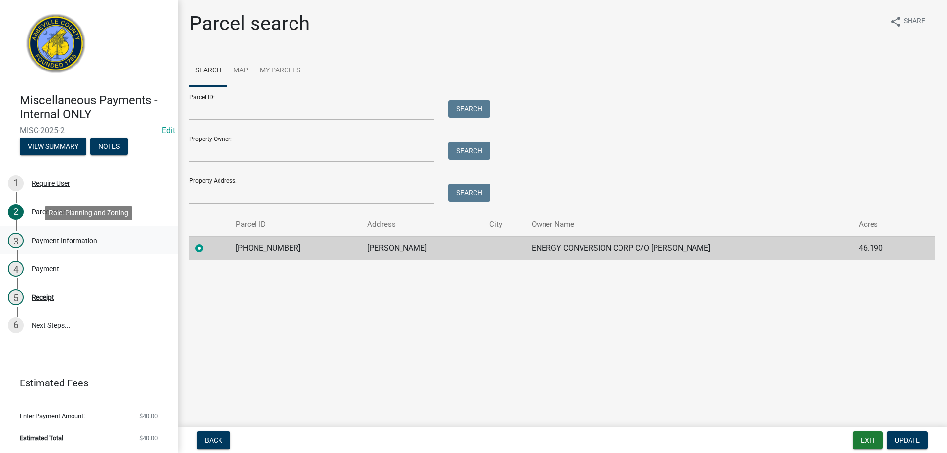
click at [62, 243] on div "Payment Information" at bounding box center [65, 240] width 66 height 7
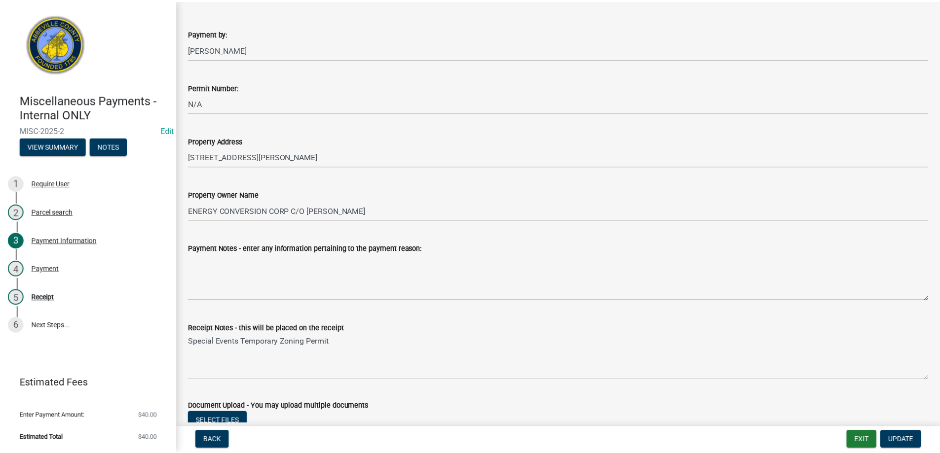
scroll to position [345, 0]
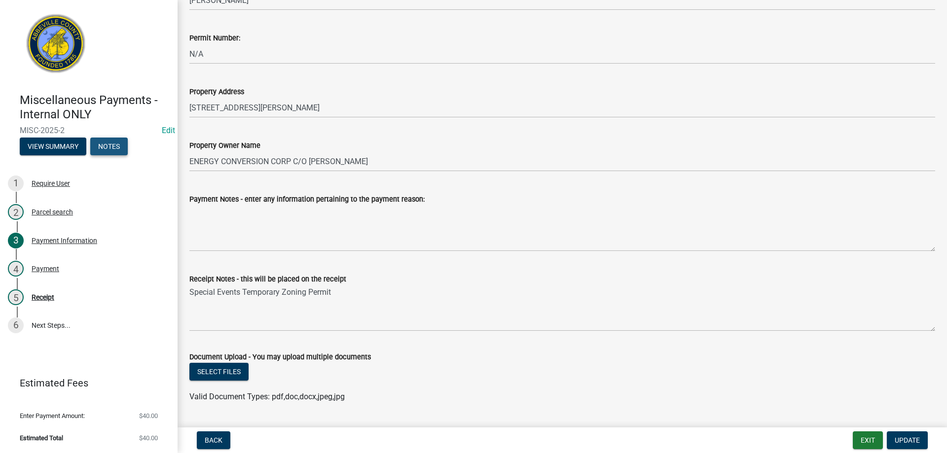
click at [103, 150] on button "Notes" at bounding box center [108, 147] width 37 height 18
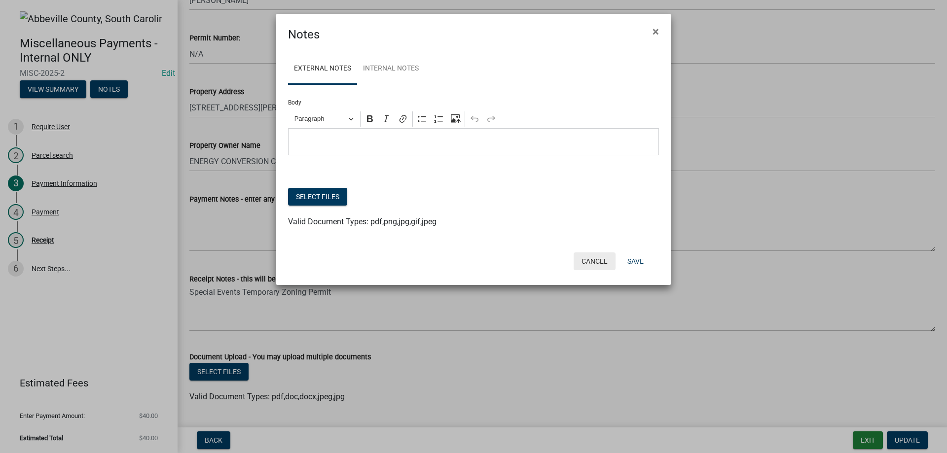
click at [597, 264] on button "Cancel" at bounding box center [595, 262] width 42 height 18
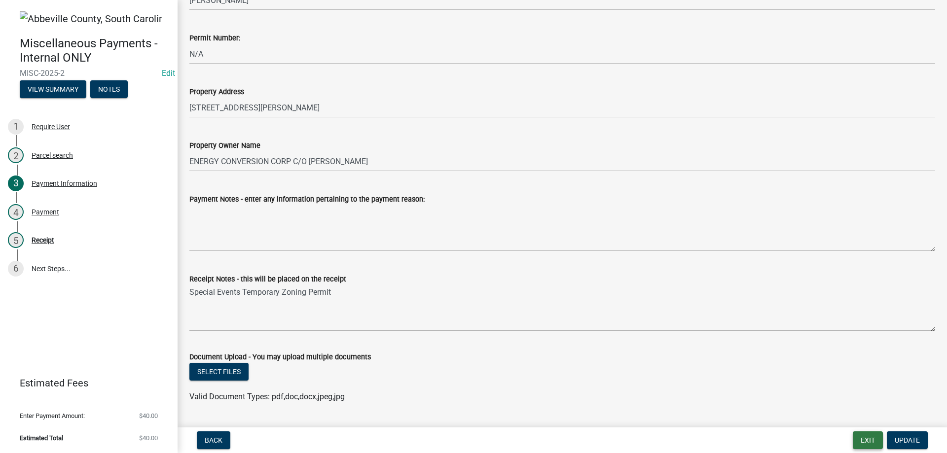
click at [872, 440] on button "Exit" at bounding box center [868, 441] width 30 height 18
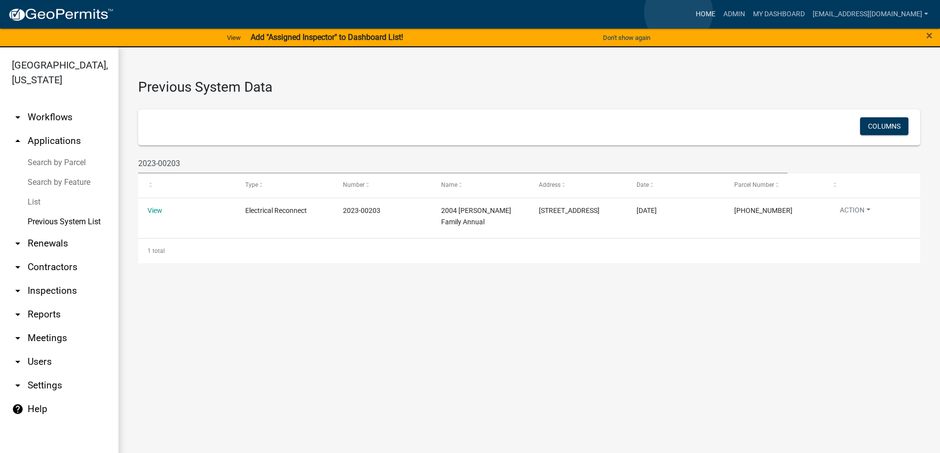
click at [692, 12] on link "Home" at bounding box center [706, 14] width 28 height 19
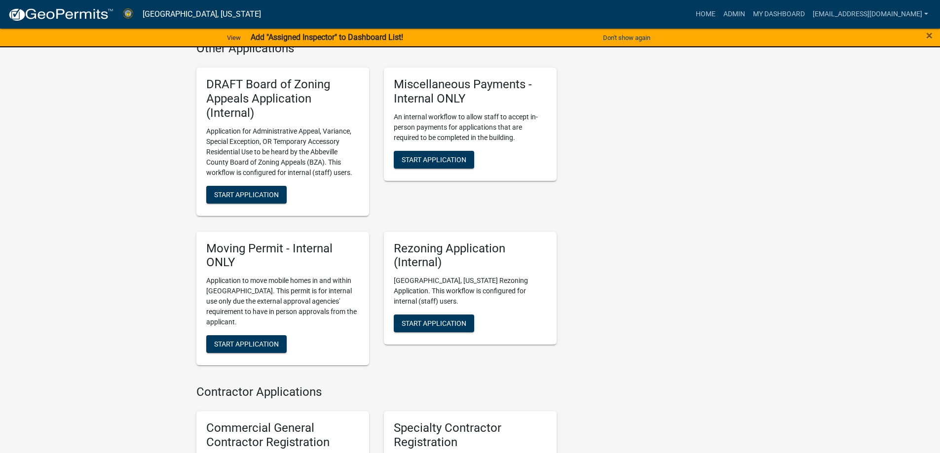
scroll to position [789, 0]
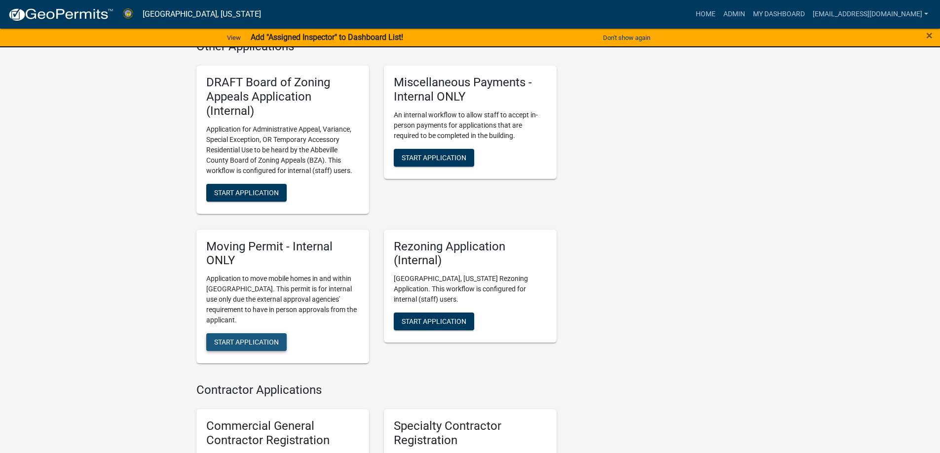
click at [259, 338] on span "Start Application" at bounding box center [246, 342] width 65 height 8
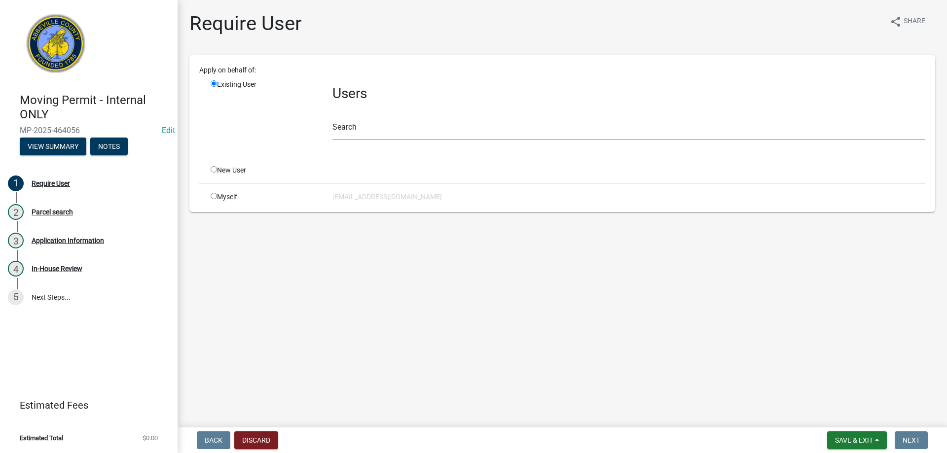
click at [213, 197] on input "radio" at bounding box center [214, 196] width 6 height 6
radio input "true"
radio input "false"
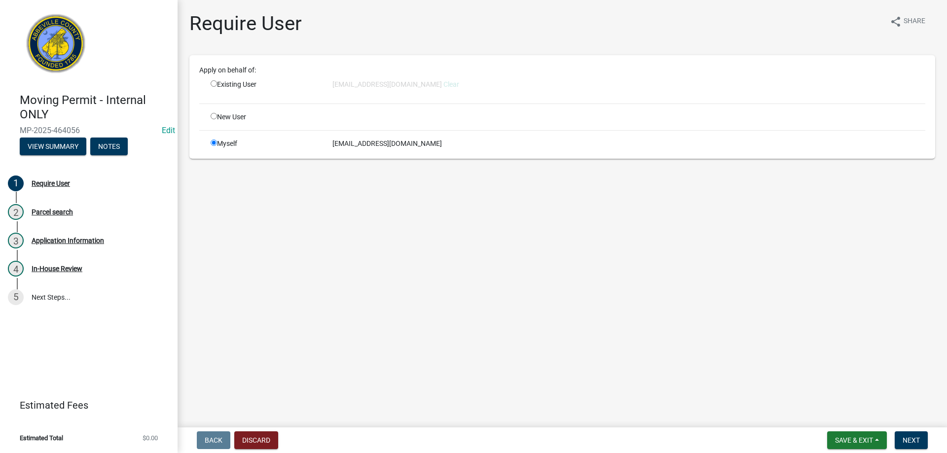
click at [915, 431] on nav "Back Discard Save & Exit Save Save & Exit Next" at bounding box center [562, 441] width 769 height 26
click at [915, 438] on span "Next" at bounding box center [911, 441] width 17 height 8
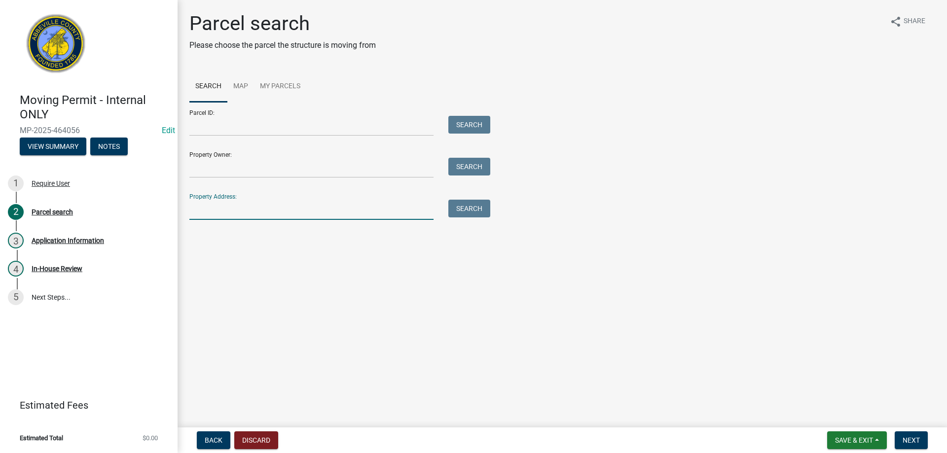
click at [264, 215] on input "Property Address:" at bounding box center [311, 210] width 244 height 20
type input "[PHONE_NUMBER]"
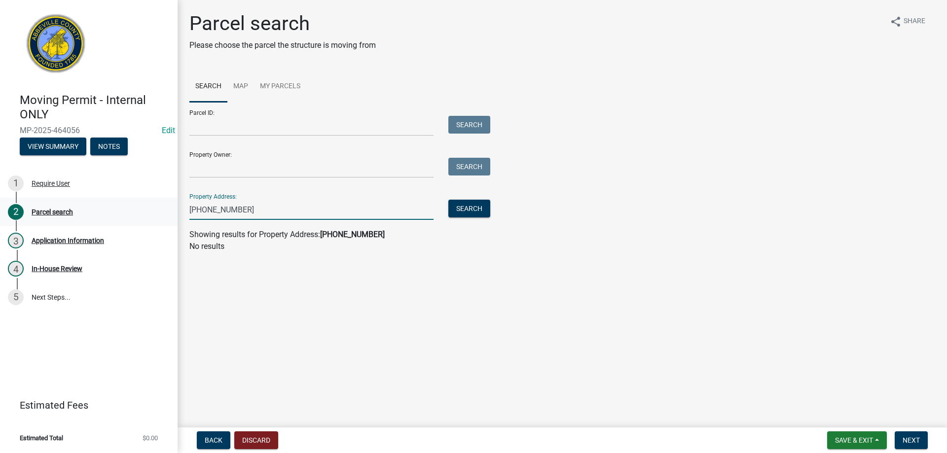
drag, startPoint x: 240, startPoint y: 212, endPoint x: 162, endPoint y: 206, distance: 78.7
click at [162, 206] on div "Moving Permit - Internal ONLY MP-2025-464056 Edit View Summary Notes 1 Require …" at bounding box center [473, 226] width 947 height 453
type input "[PHONE_NUMBER]"
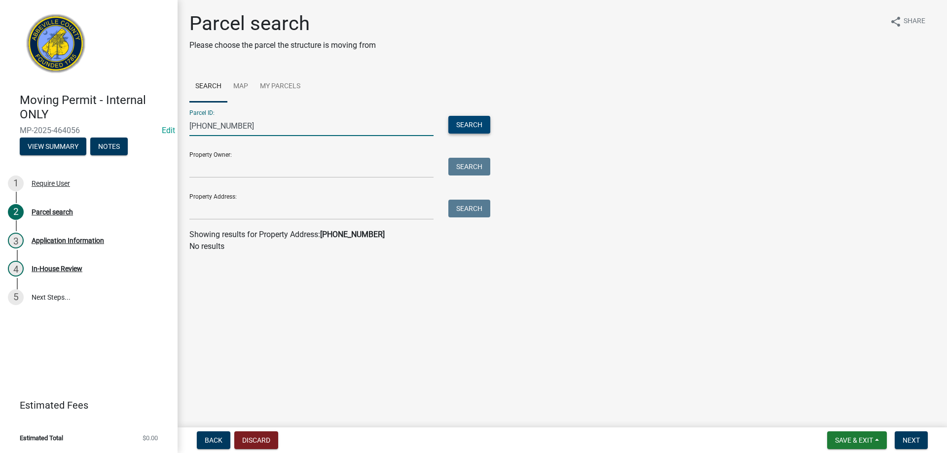
type input "[PHONE_NUMBER]"
click at [478, 119] on button "Search" at bounding box center [469, 125] width 42 height 18
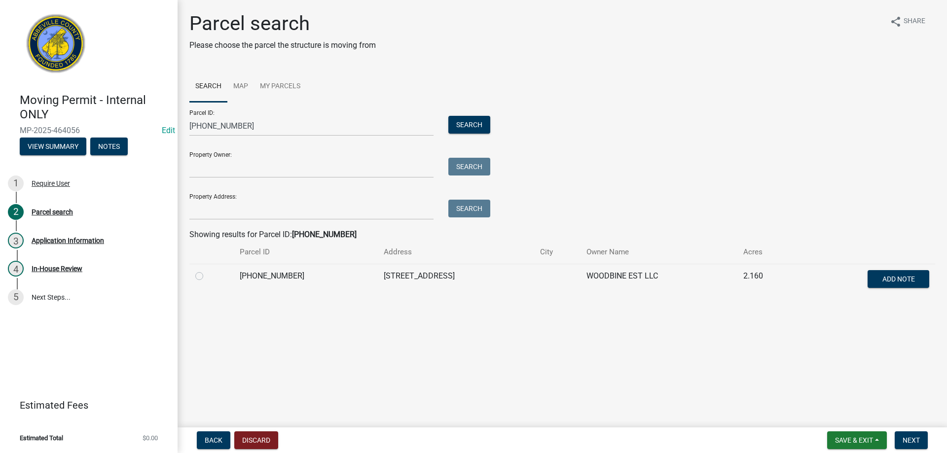
click at [207, 270] on label at bounding box center [207, 270] width 0 height 0
click at [207, 277] on input "radio" at bounding box center [210, 273] width 6 height 6
radio input "true"
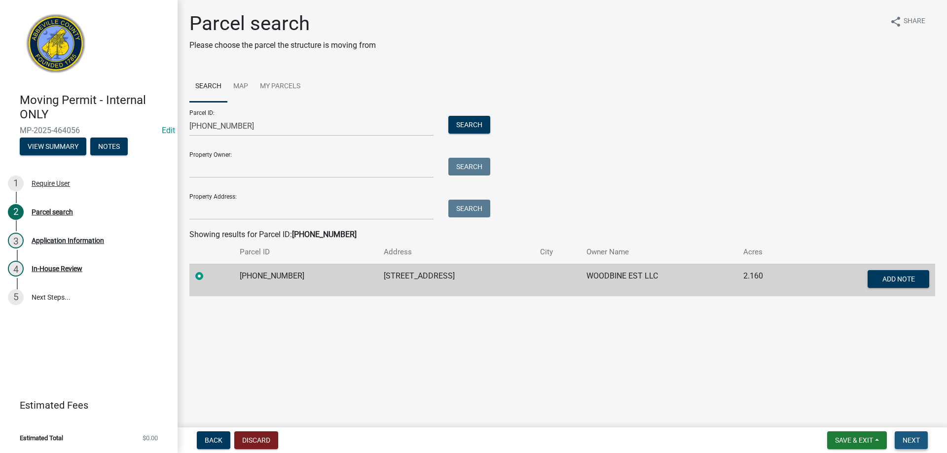
click at [905, 434] on button "Next" at bounding box center [911, 441] width 33 height 18
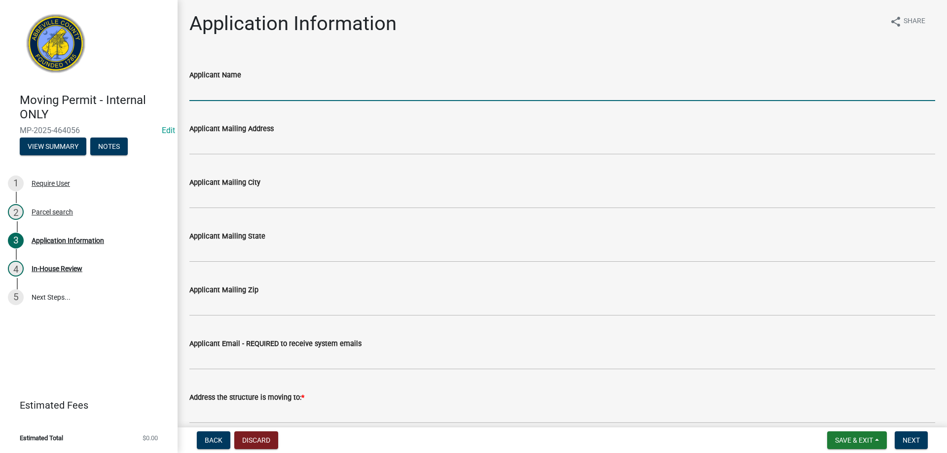
click at [425, 89] on input "Applicant Name" at bounding box center [562, 91] width 746 height 20
type input "[PERSON_NAME]"
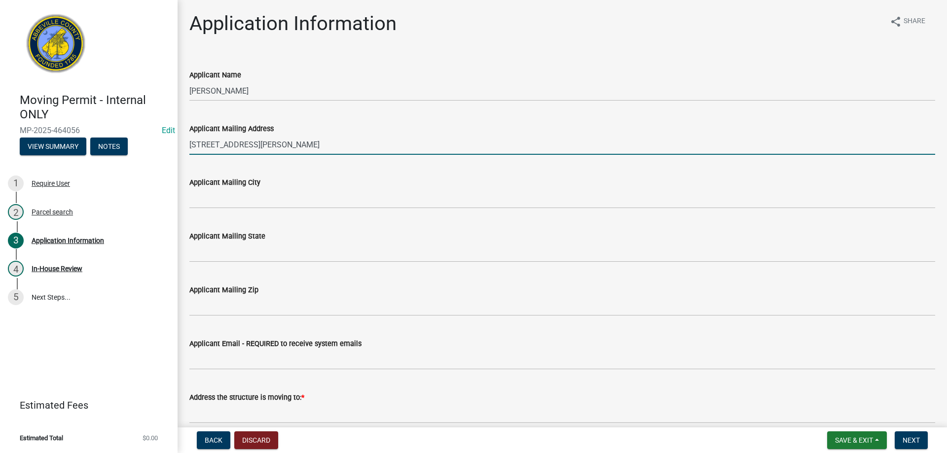
type input "[STREET_ADDRESS][PERSON_NAME]"
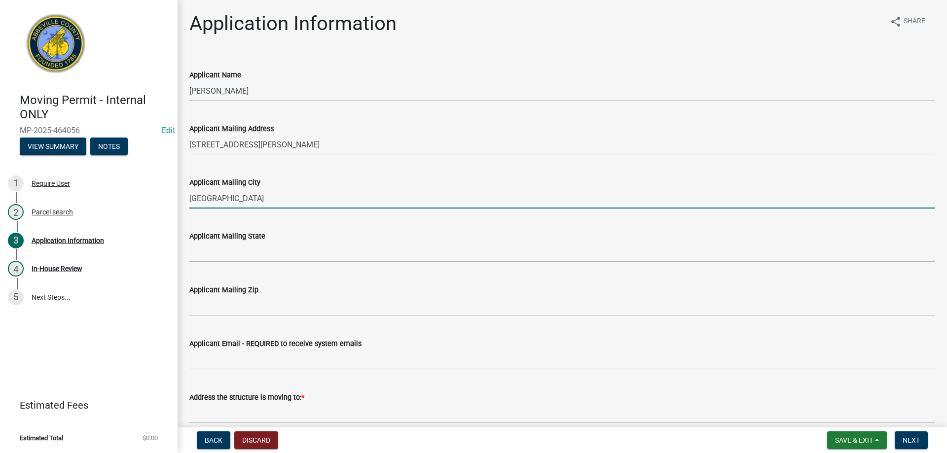
type input "[GEOGRAPHIC_DATA]"
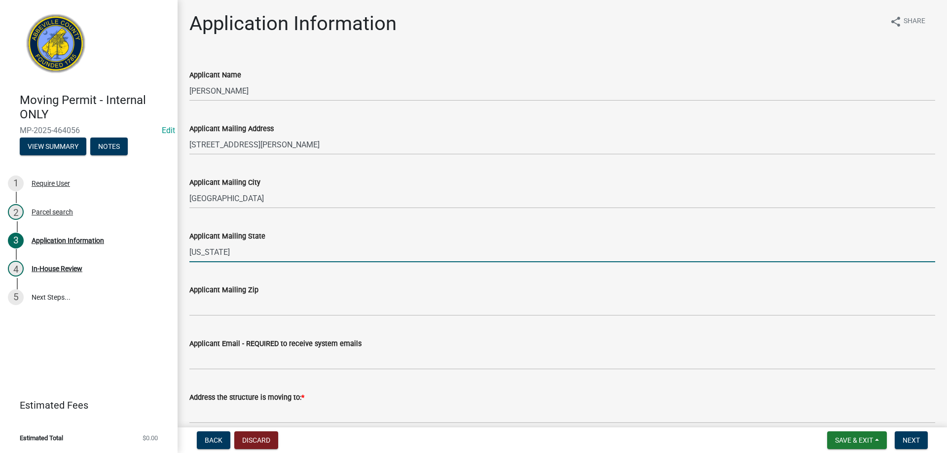
type input "[US_STATE]"
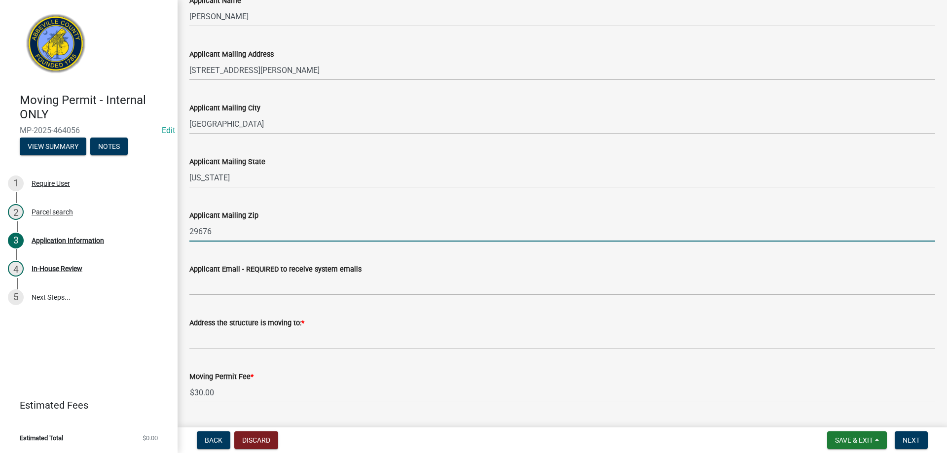
scroll to position [99, 0]
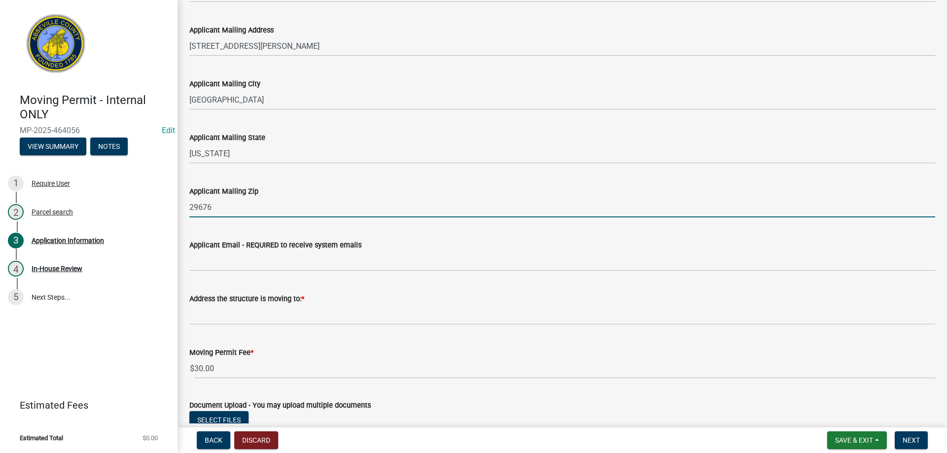
type input "29676"
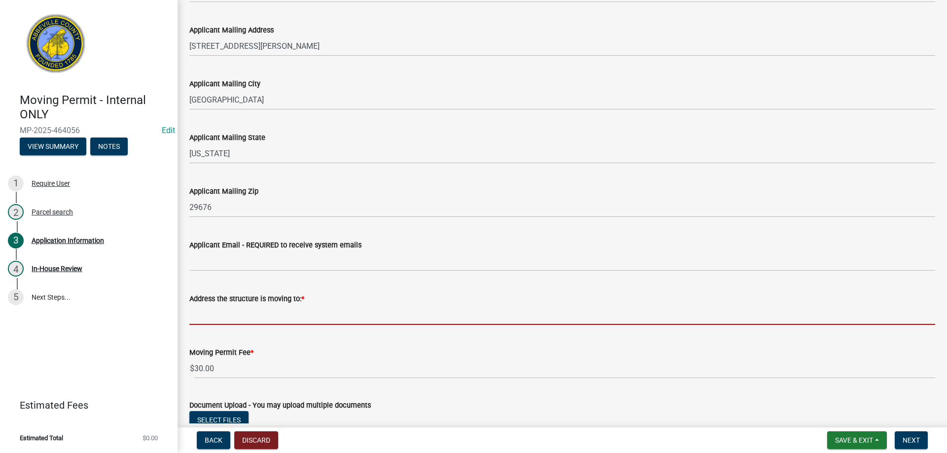
click at [230, 316] on input "Address the structure is moving to: *" at bounding box center [562, 315] width 746 height 20
type input "1"
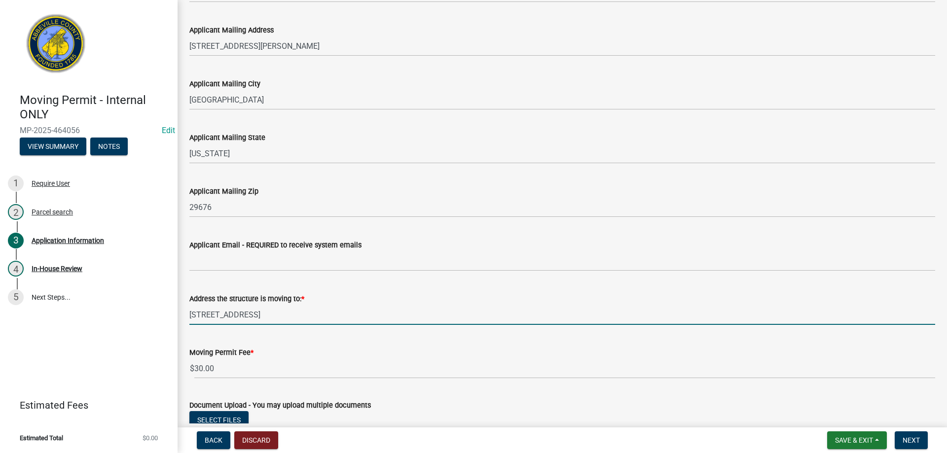
click at [258, 315] on input "[STREET_ADDRESS]" at bounding box center [562, 315] width 746 height 20
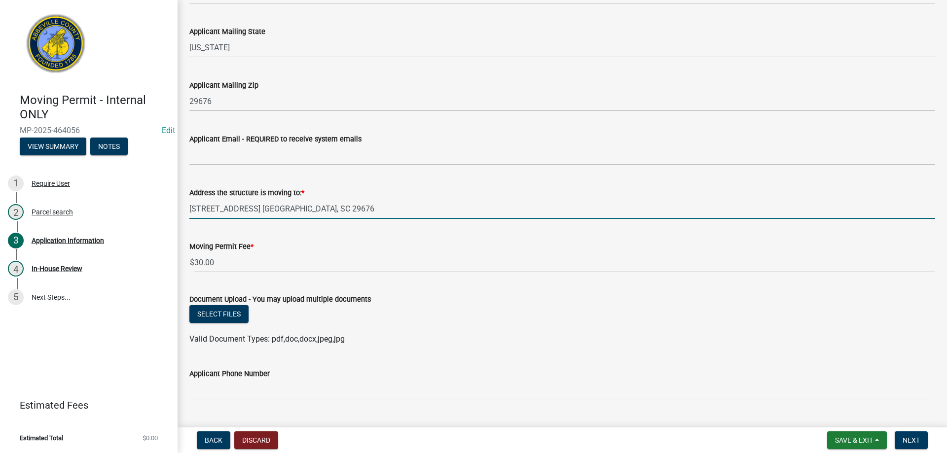
scroll to position [227, 0]
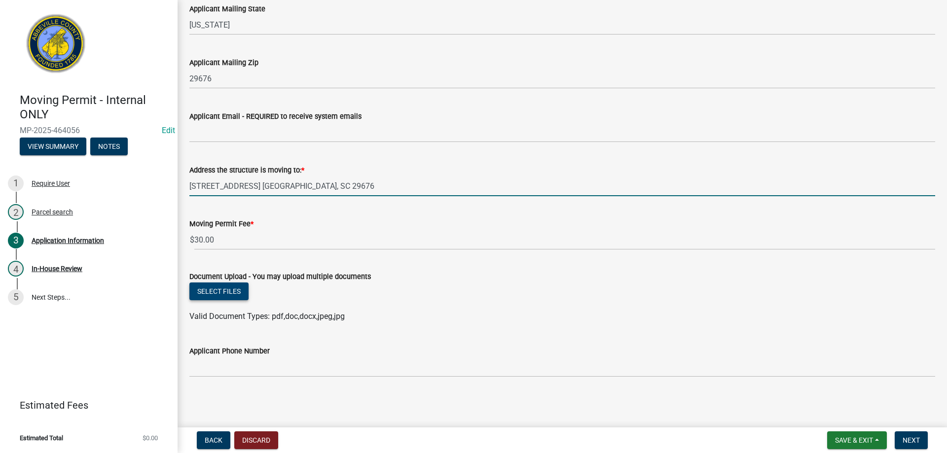
type input "[STREET_ADDRESS] [GEOGRAPHIC_DATA], SC 29676"
click at [213, 290] on button "Select files" at bounding box center [218, 292] width 59 height 18
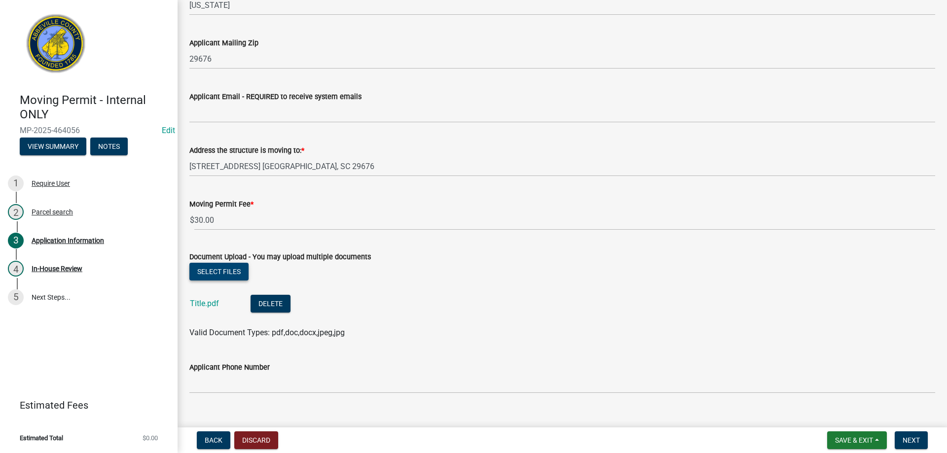
scroll to position [263, 0]
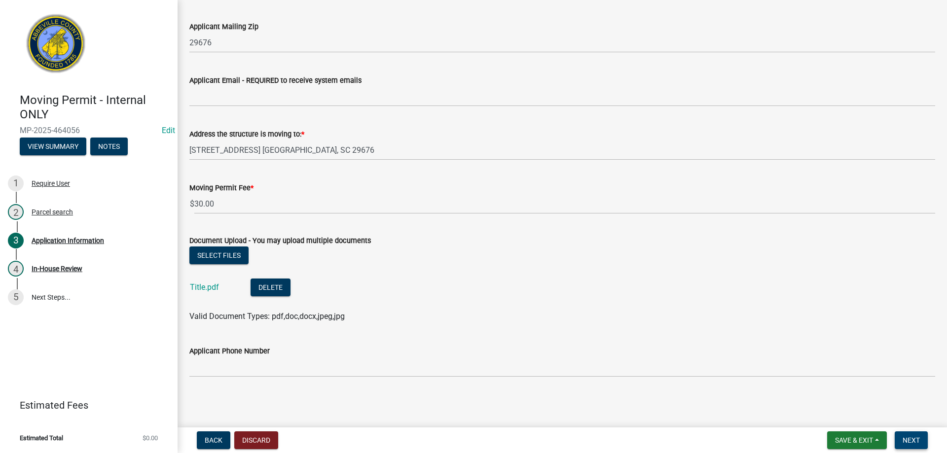
click at [913, 437] on span "Next" at bounding box center [911, 441] width 17 height 8
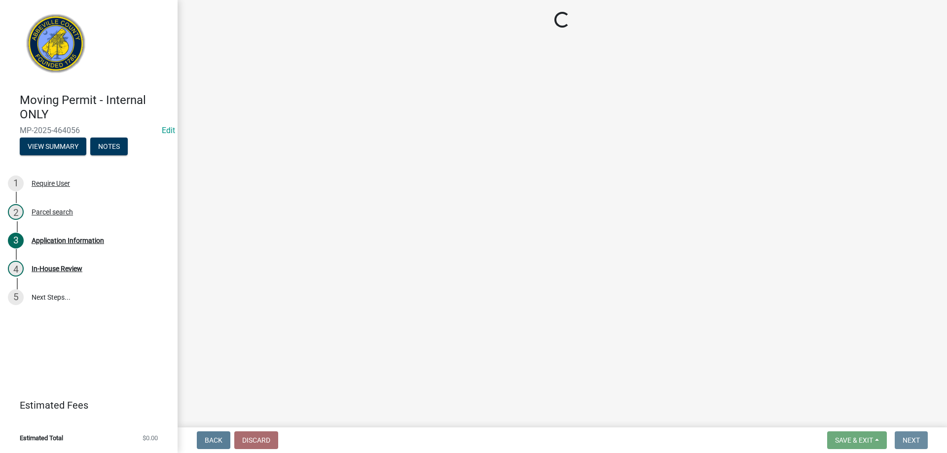
scroll to position [0, 0]
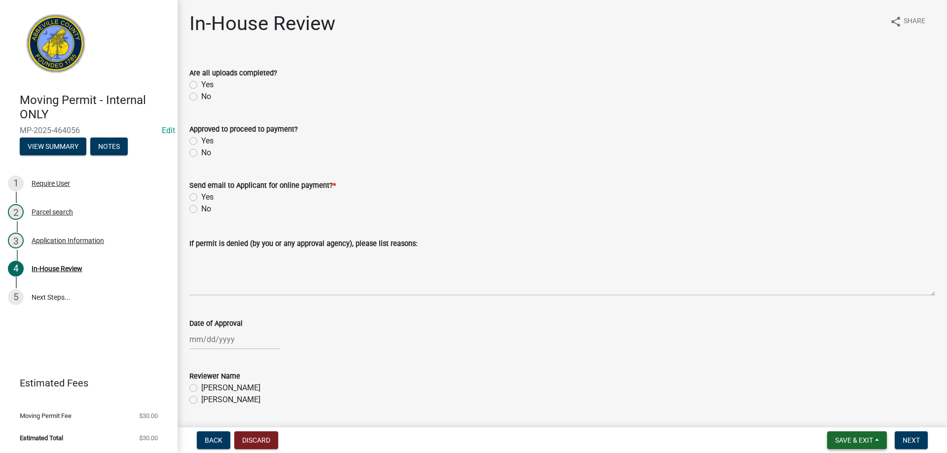
click at [863, 440] on span "Save & Exit" at bounding box center [854, 441] width 38 height 8
click at [874, 422] on button "Save & Exit" at bounding box center [847, 415] width 79 height 24
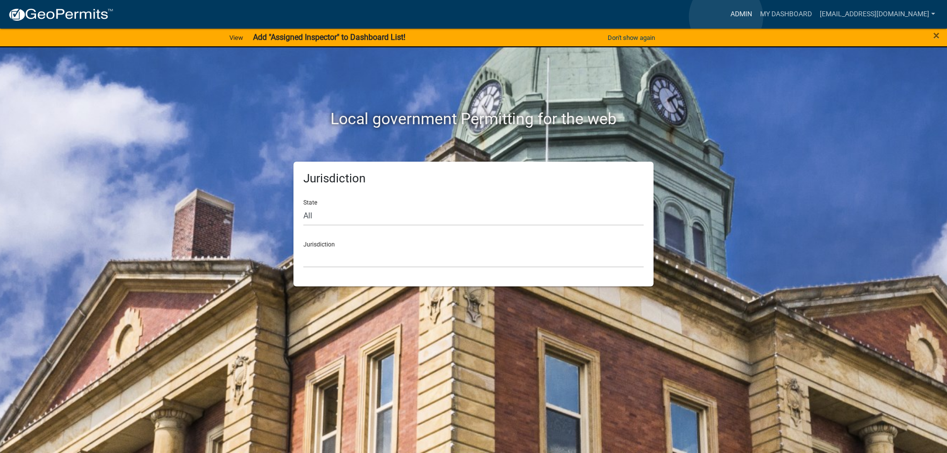
click at [727, 17] on link "Admin" at bounding box center [742, 14] width 30 height 19
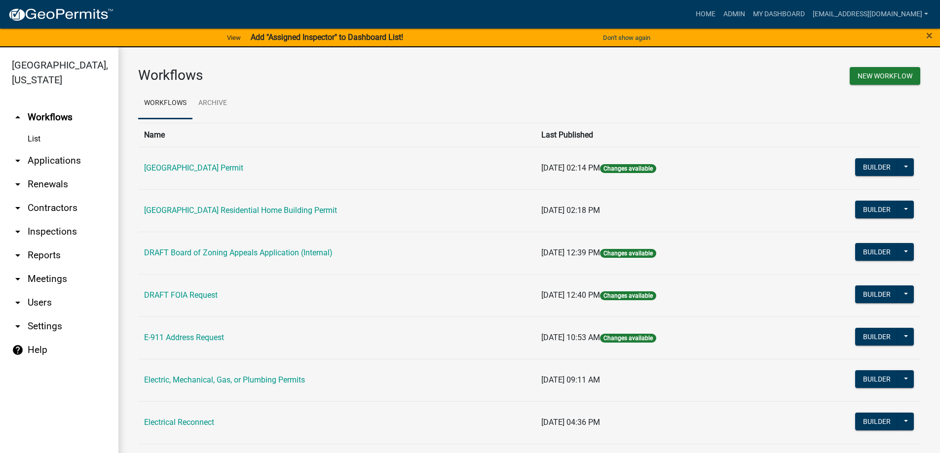
click at [72, 163] on link "arrow_drop_down Applications" at bounding box center [59, 161] width 118 height 24
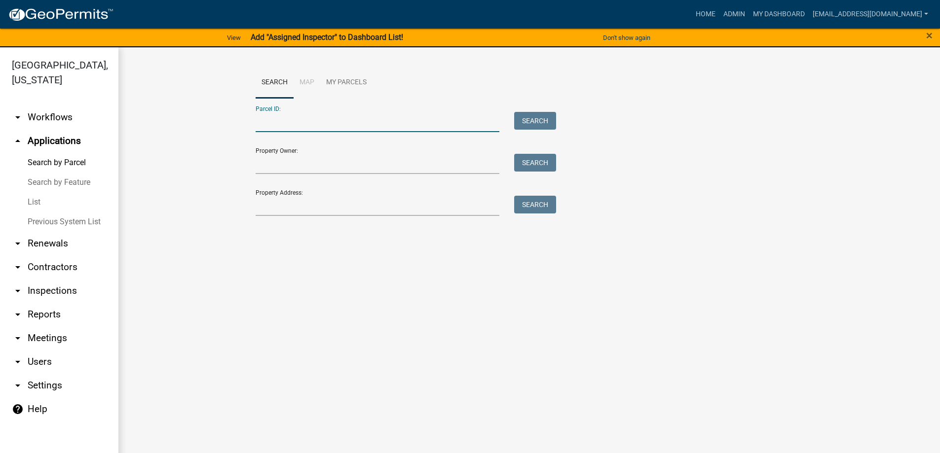
click at [316, 129] on input "Parcel ID:" at bounding box center [378, 122] width 244 height 20
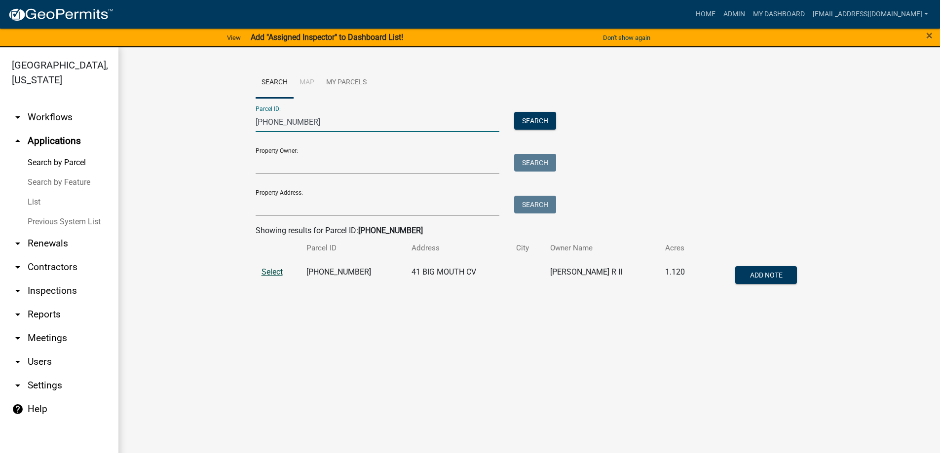
type input "054-00-00-562"
click at [273, 274] on span "Select" at bounding box center [271, 271] width 21 height 9
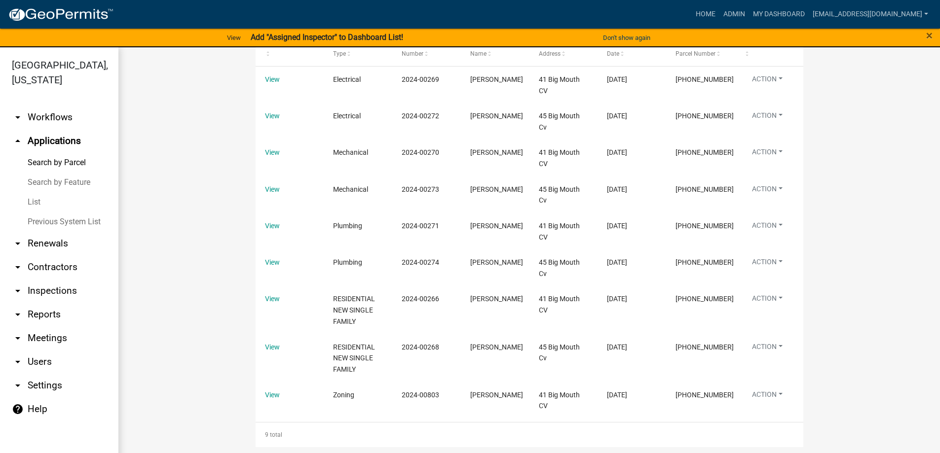
scroll to position [533, 0]
click at [692, 16] on link "Home" at bounding box center [706, 14] width 28 height 19
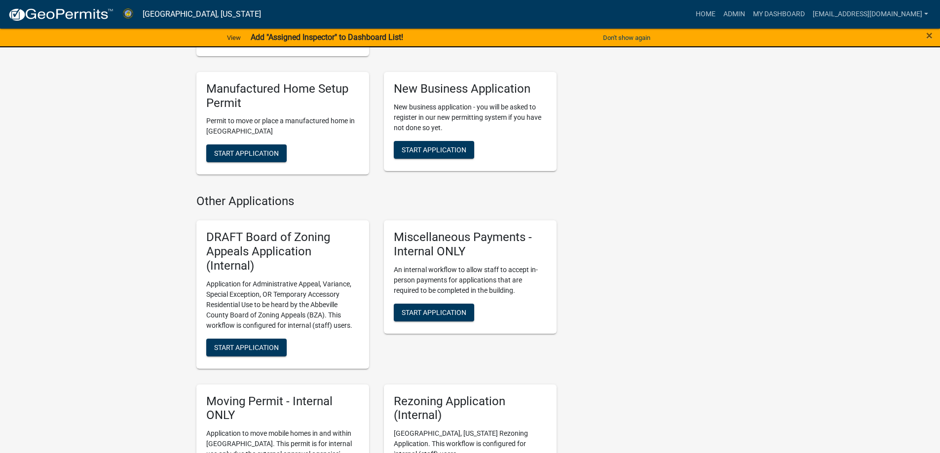
scroll to position [673, 0]
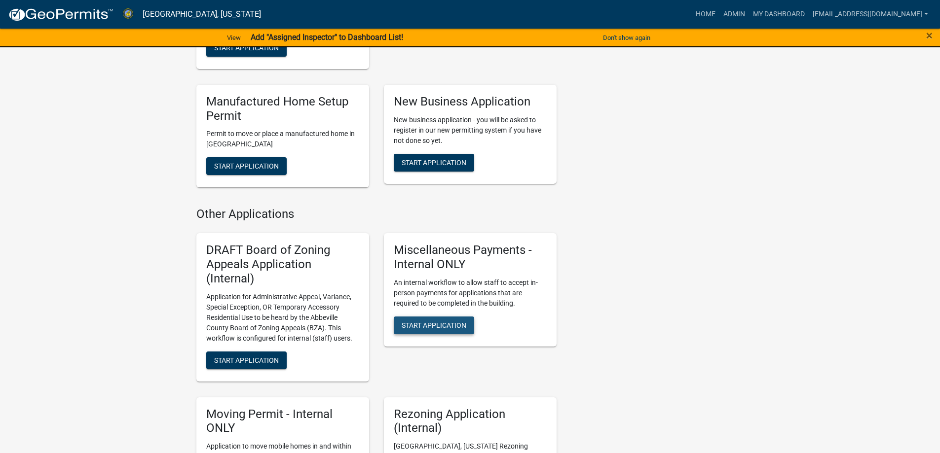
click at [431, 321] on span "Start Application" at bounding box center [434, 325] width 65 height 8
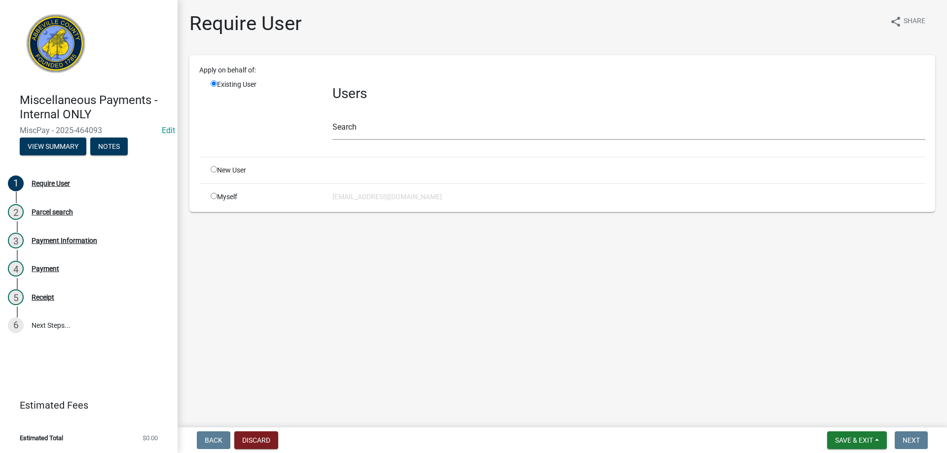
click at [207, 198] on div "Myself" at bounding box center [264, 197] width 122 height 10
click at [214, 197] on input "radio" at bounding box center [214, 196] width 6 height 6
radio input "true"
radio input "false"
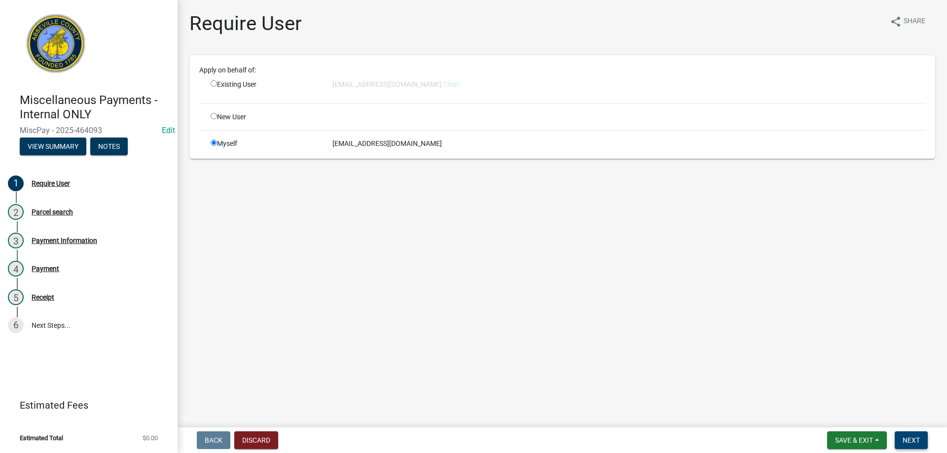
click at [914, 437] on span "Next" at bounding box center [911, 441] width 17 height 8
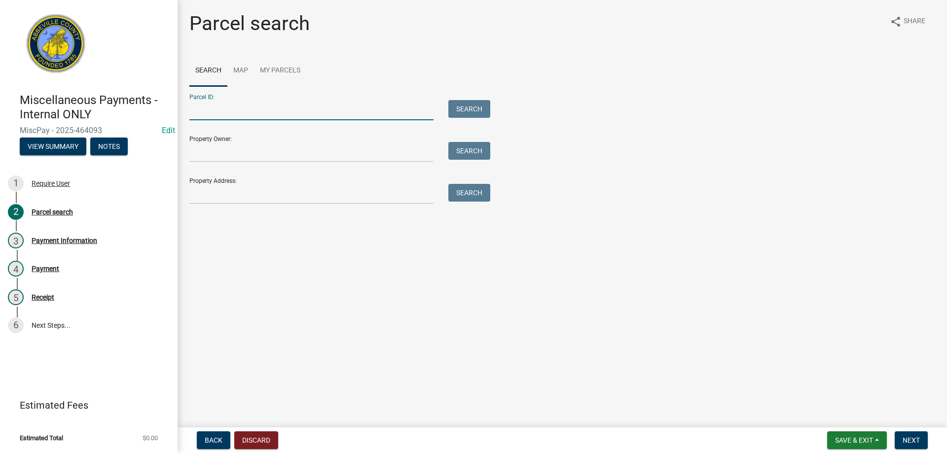
click at [193, 113] on input "Parcel ID:" at bounding box center [311, 110] width 244 height 20
type input "006-00-00-046"
click at [481, 112] on button "Search" at bounding box center [469, 109] width 42 height 18
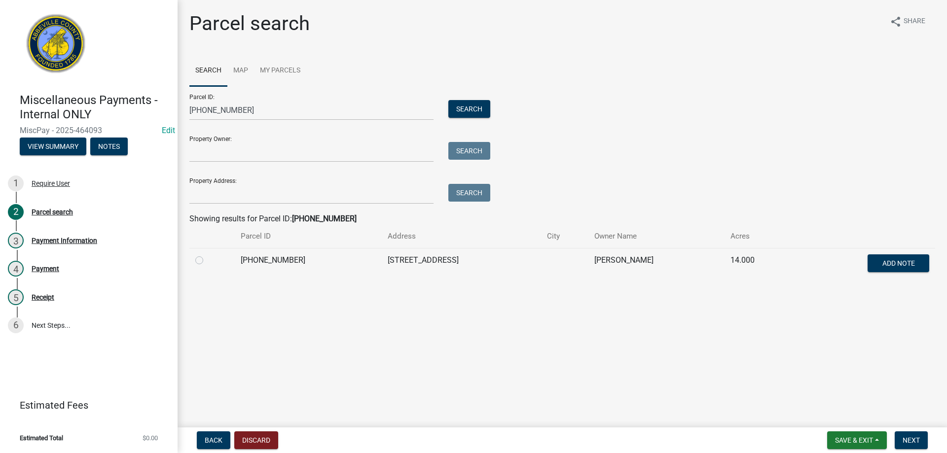
click at [207, 255] on label at bounding box center [207, 255] width 0 height 0
click at [207, 261] on input "radio" at bounding box center [210, 258] width 6 height 6
radio input "true"
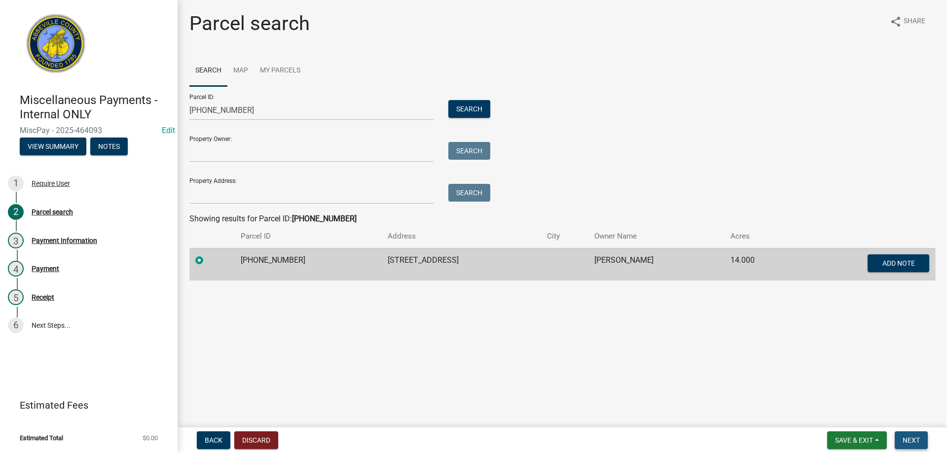
click at [907, 442] on span "Next" at bounding box center [911, 441] width 17 height 8
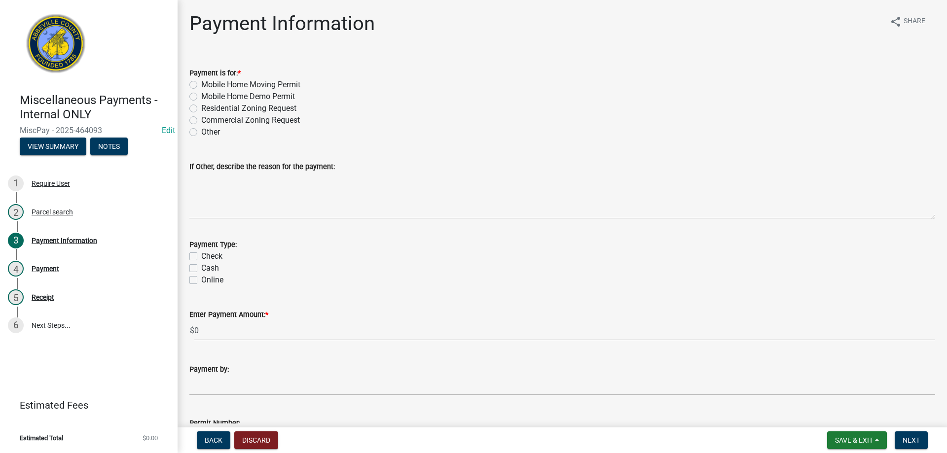
click at [201, 131] on label "Other" at bounding box center [210, 132] width 19 height 12
click at [201, 131] on input "Other" at bounding box center [204, 129] width 6 height 6
radio input "true"
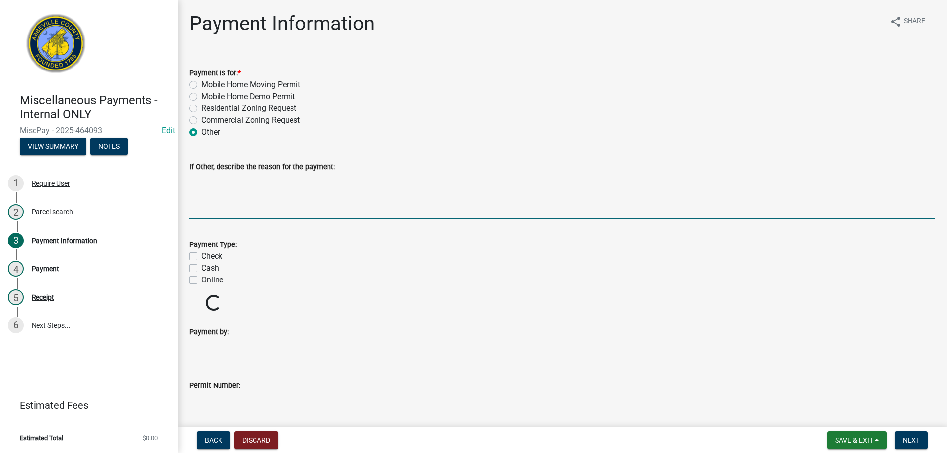
click at [200, 202] on textarea "If Other, describe the reason for the payment:" at bounding box center [562, 196] width 746 height 46
click at [207, 179] on textarea "If Other, describe the reason for the payment:" at bounding box center [562, 196] width 746 height 46
type textarea "Special Events Temporary Zoning Permit"
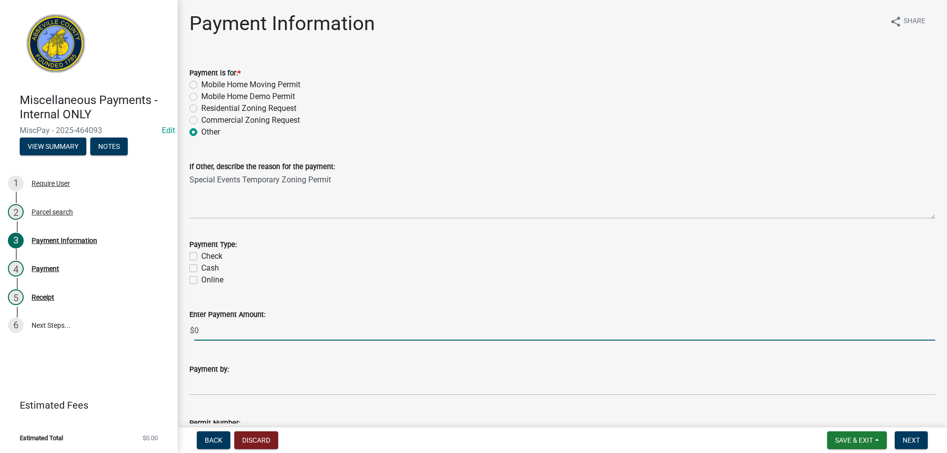
drag, startPoint x: 210, startPoint y: 331, endPoint x: 189, endPoint y: 330, distance: 20.7
click at [189, 330] on div "$ 0" at bounding box center [562, 331] width 746 height 20
type input "40.00"
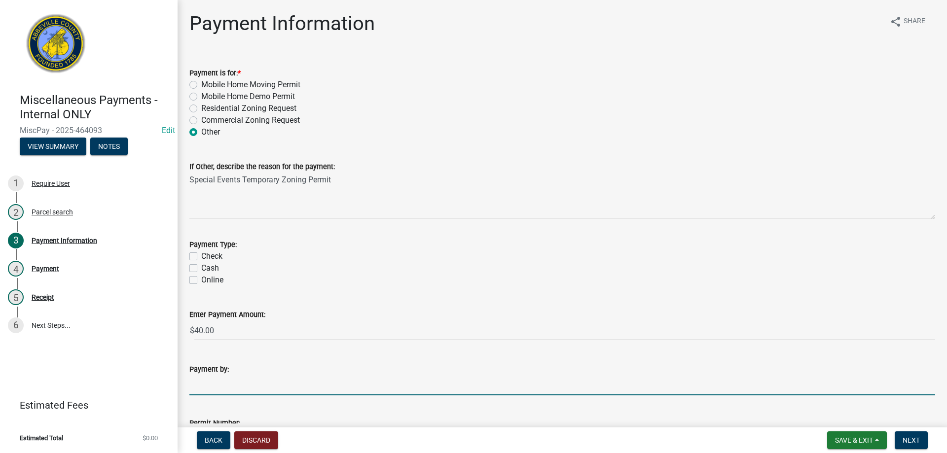
click at [256, 389] on input "Payment by:" at bounding box center [562, 385] width 746 height 20
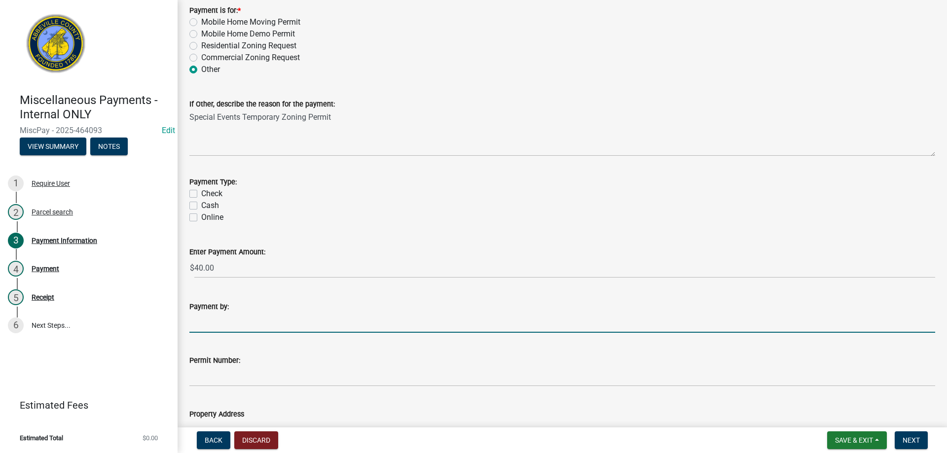
scroll to position [197, 0]
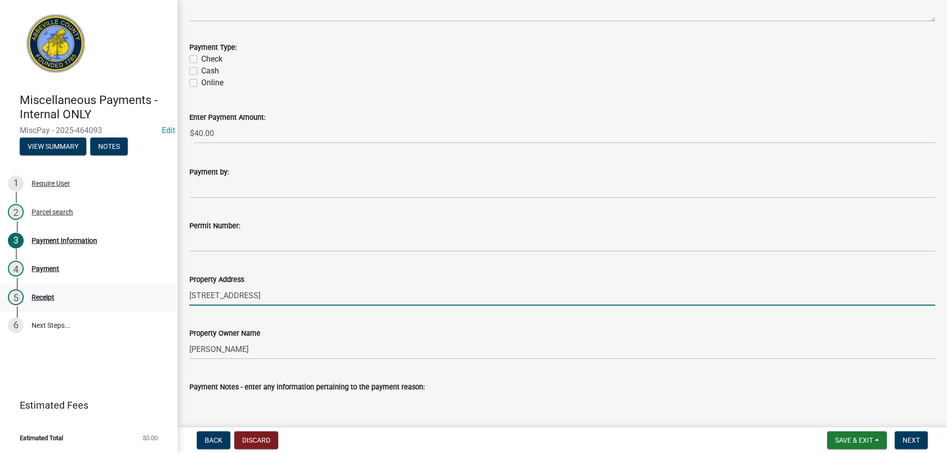
drag, startPoint x: 274, startPoint y: 300, endPoint x: 142, endPoint y: 288, distance: 132.8
click at [142, 288] on div "Miscellaneous Payments - Internal ONLY MiscPay - 2025-464093 Edit View Summary …" at bounding box center [473, 226] width 947 height 453
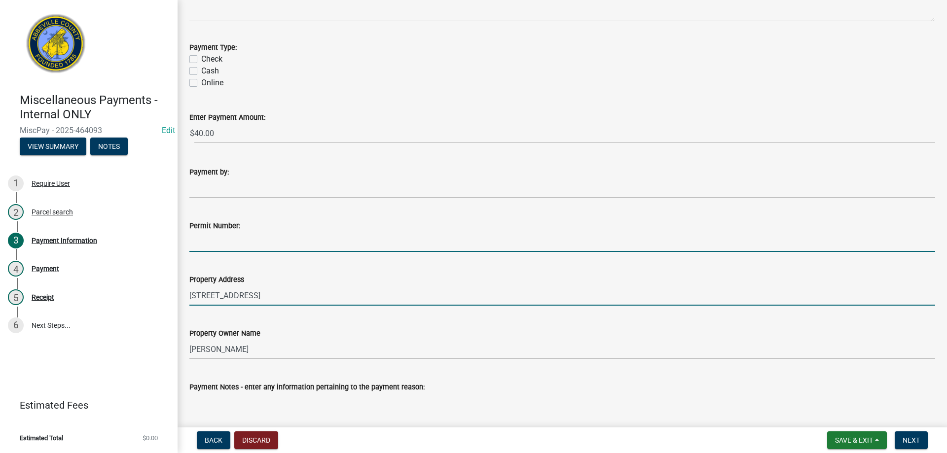
click at [215, 245] on input "Permit Number:" at bounding box center [562, 242] width 746 height 20
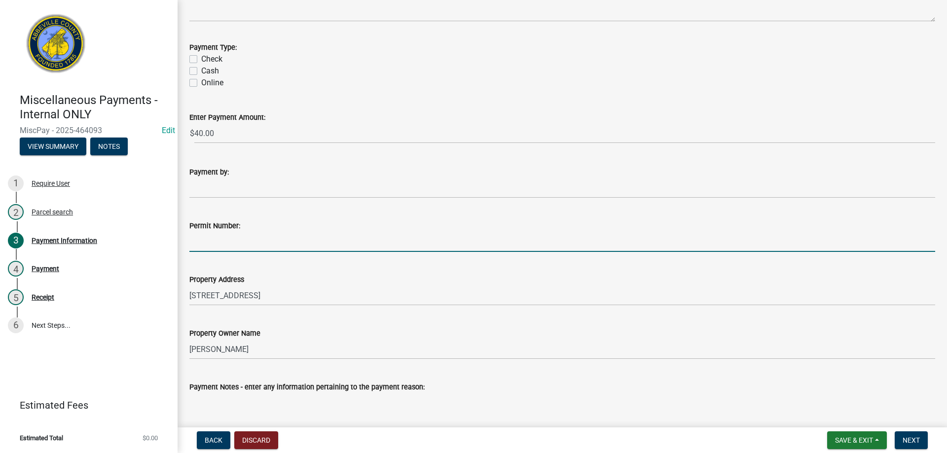
type input "N/A"
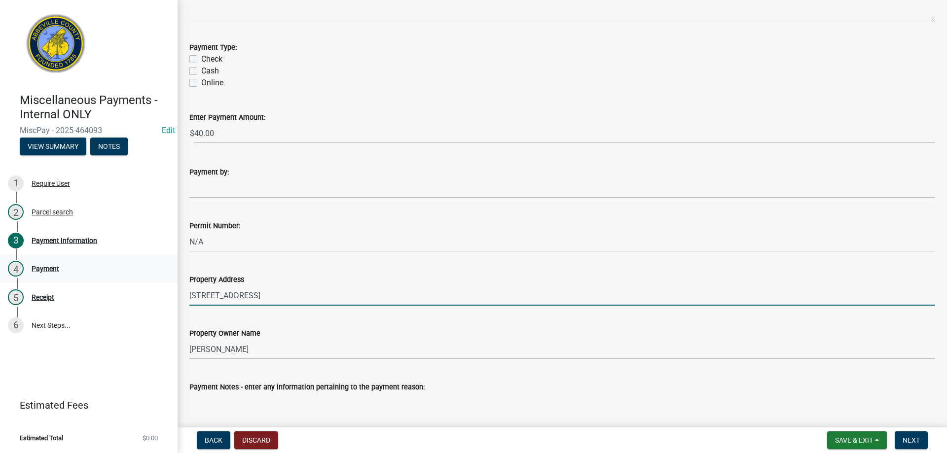
drag, startPoint x: 213, startPoint y: 297, endPoint x: 78, endPoint y: 280, distance: 136.3
click at [78, 280] on div "Miscellaneous Payments - Internal ONLY MiscPay - 2025-464093 Edit View Summary …" at bounding box center [473, 226] width 947 height 453
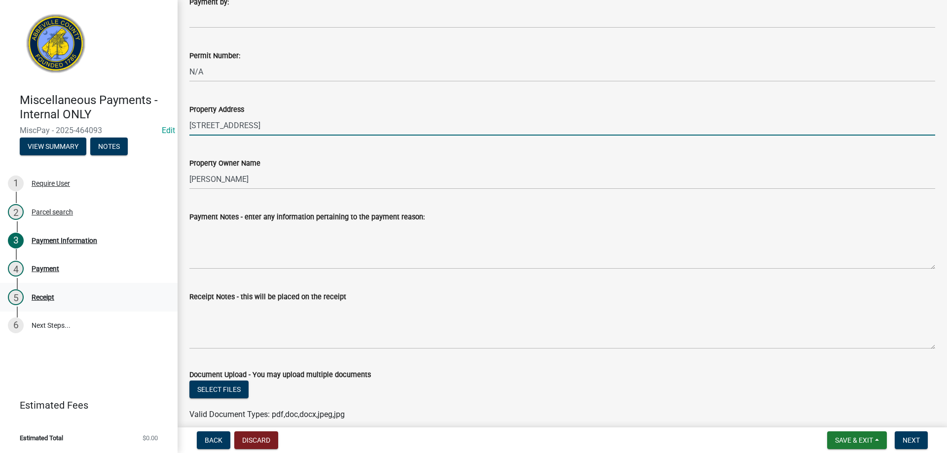
scroll to position [395, 0]
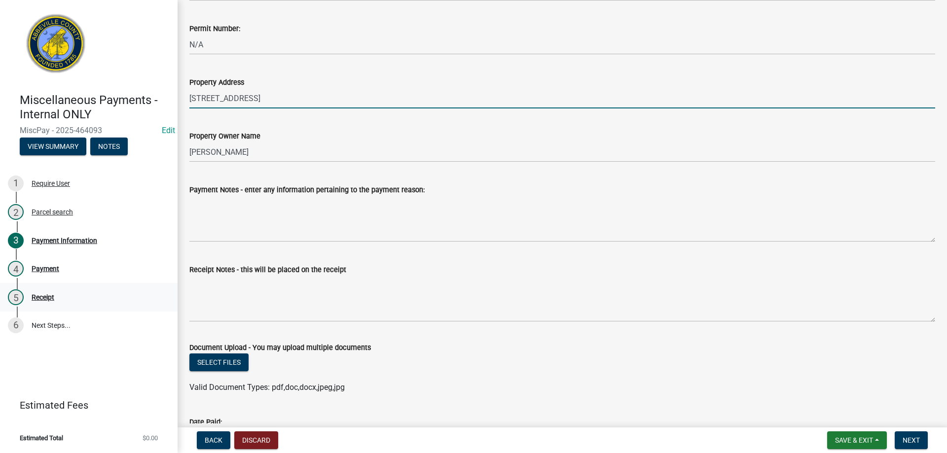
type input "1769 Hwy 178 N"
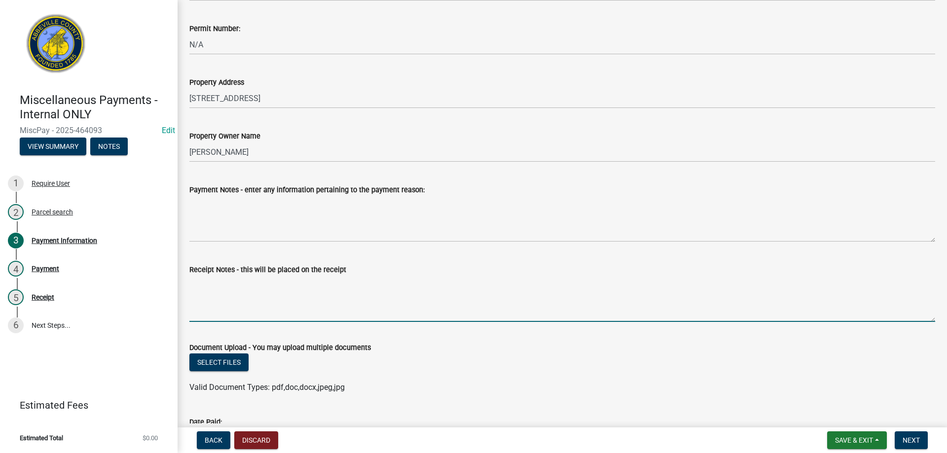
click at [205, 290] on textarea "Receipt Notes - this will be placed on the receipt" at bounding box center [562, 299] width 746 height 46
type textarea "Special Events Temporary Zoning Permit"
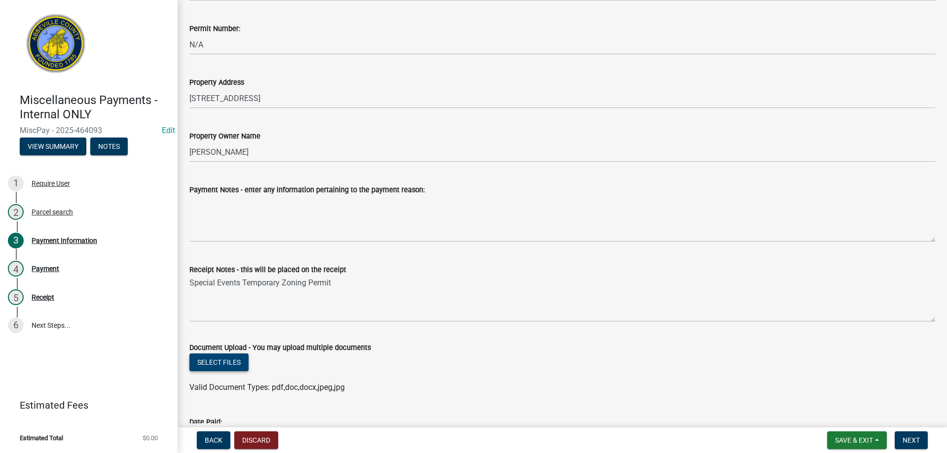
click at [238, 363] on button "Select files" at bounding box center [218, 363] width 59 height 18
click at [228, 396] on link "20250814155934.pdf" at bounding box center [228, 394] width 76 height 9
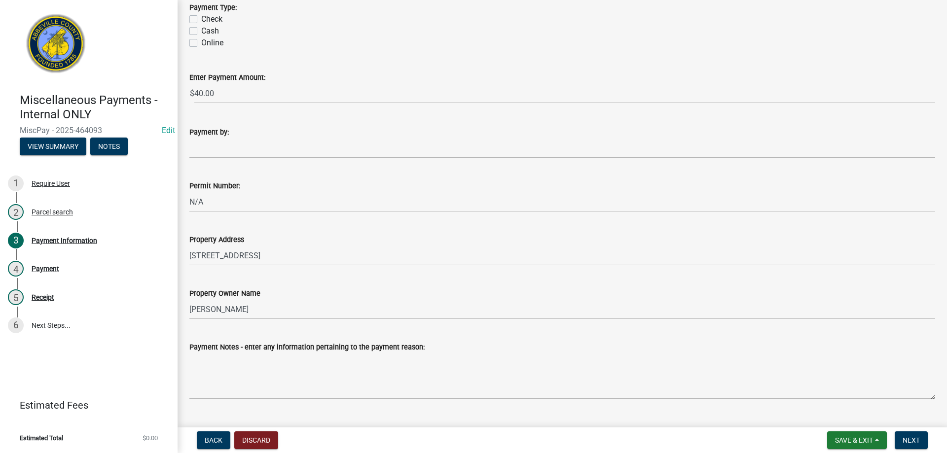
scroll to position [205, 0]
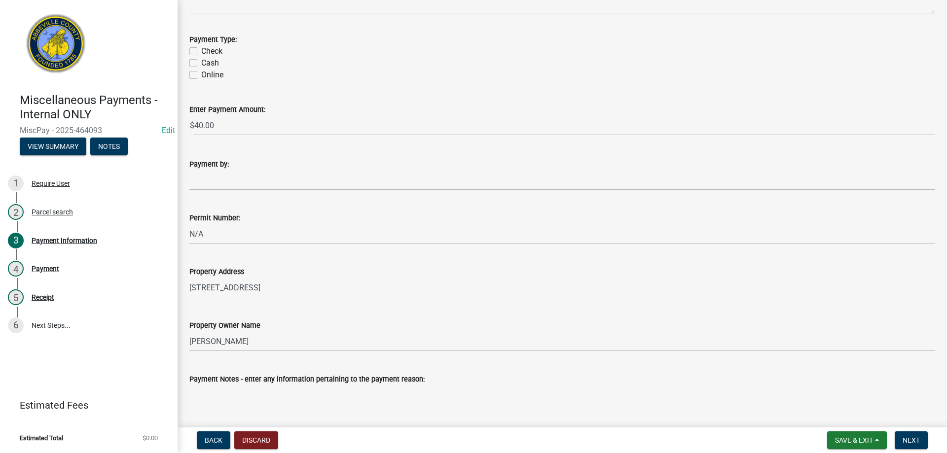
click at [201, 66] on label "Cash" at bounding box center [210, 63] width 18 height 12
click at [201, 64] on input "Cash" at bounding box center [204, 60] width 6 height 6
checkbox input "true"
checkbox input "false"
checkbox input "true"
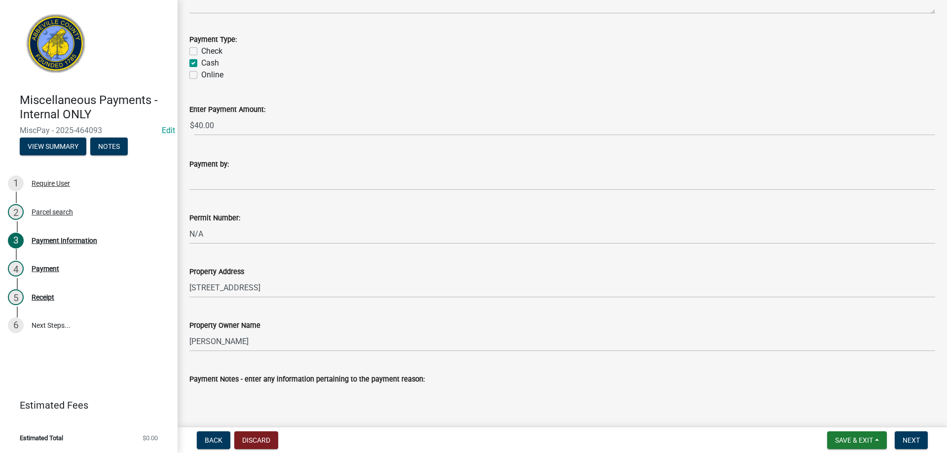
checkbox input "false"
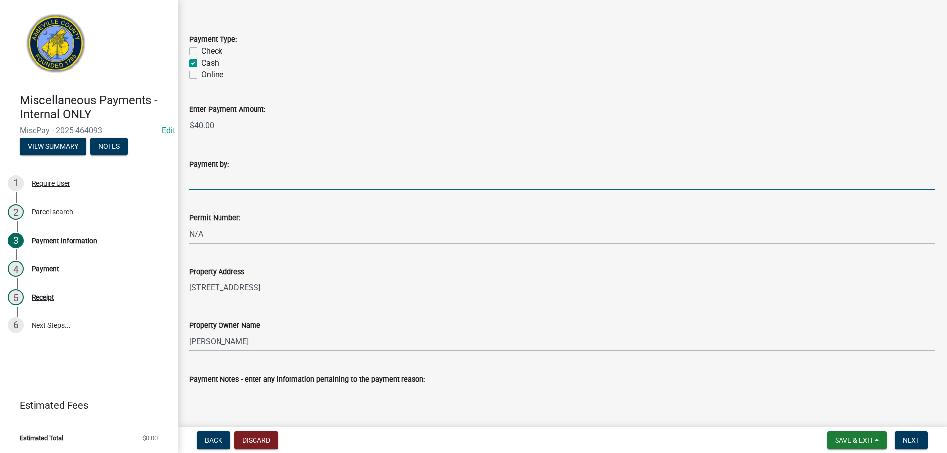
click at [222, 184] on input "Payment by:" at bounding box center [562, 180] width 746 height 20
type input "Cedric Moss"
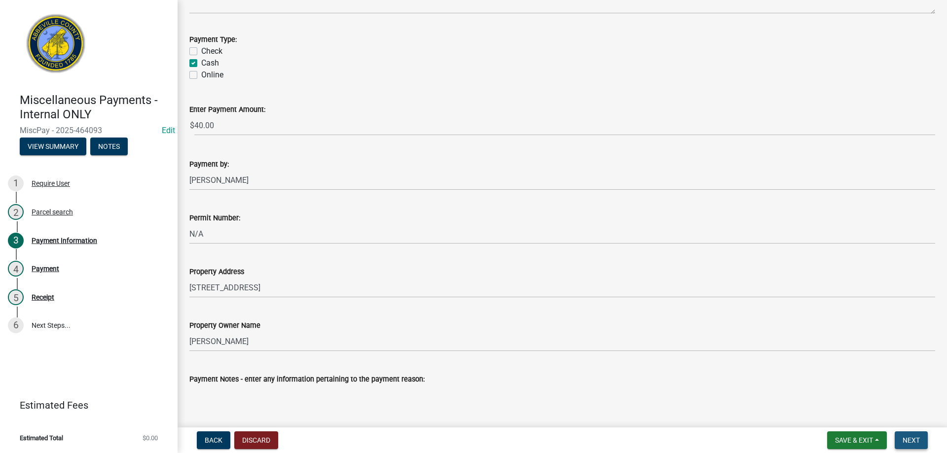
click at [910, 439] on span "Next" at bounding box center [911, 441] width 17 height 8
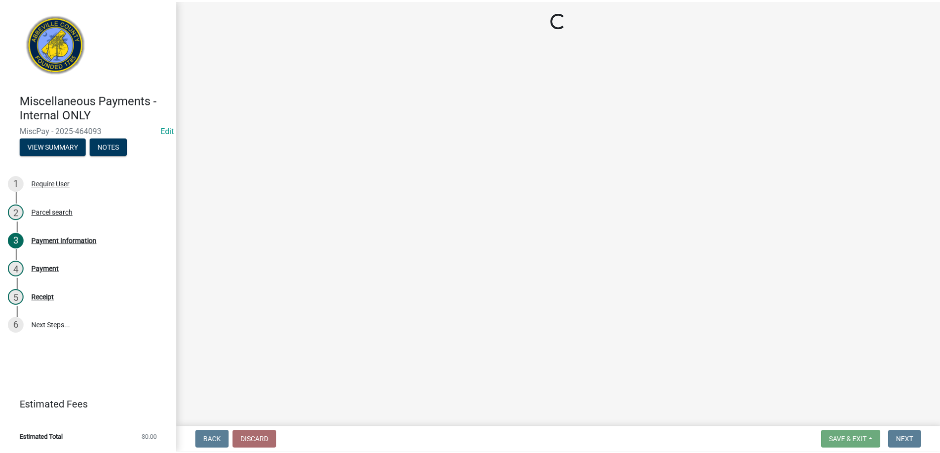
scroll to position [0, 0]
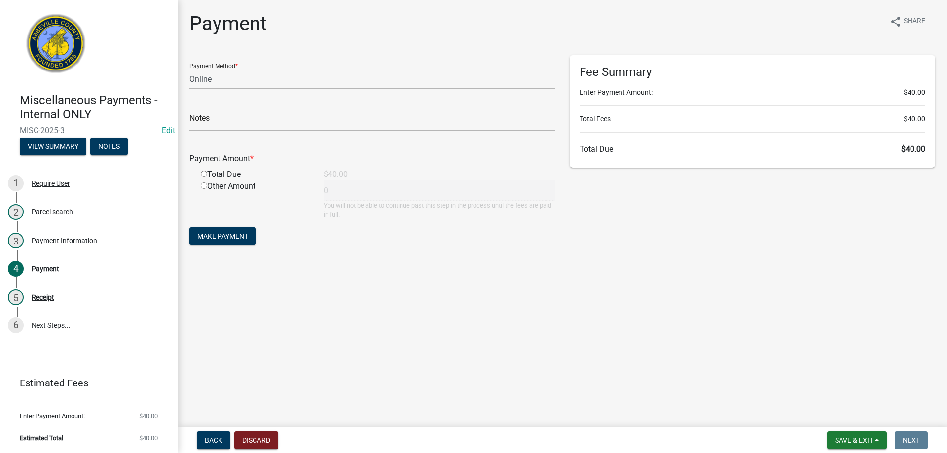
click at [237, 75] on select "Credit Card POS Check Cash Online" at bounding box center [372, 79] width 366 height 20
select select "2: 1"
click at [189, 69] on select "Credit Card POS Check Cash Online" at bounding box center [372, 79] width 366 height 20
click at [230, 127] on input "text" at bounding box center [372, 121] width 366 height 20
click at [206, 173] on input "radio" at bounding box center [204, 174] width 6 height 6
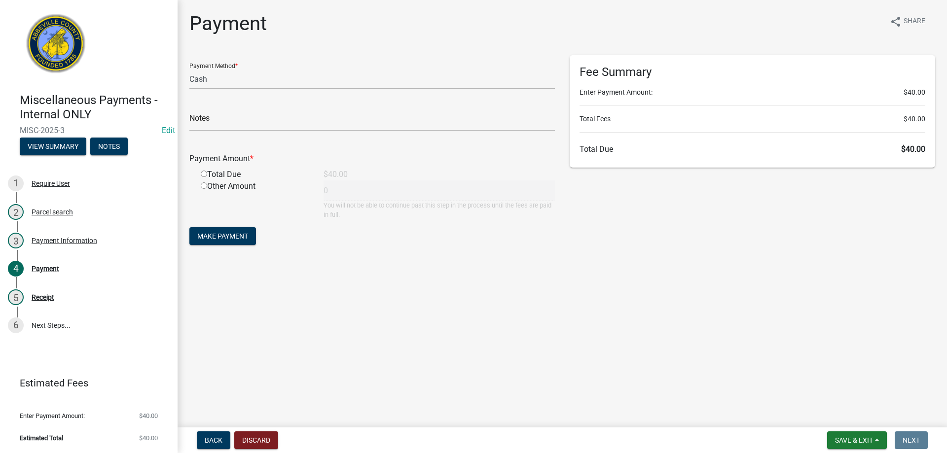
radio input "true"
type input "40"
click at [220, 240] on span "Make Payment" at bounding box center [222, 236] width 51 height 8
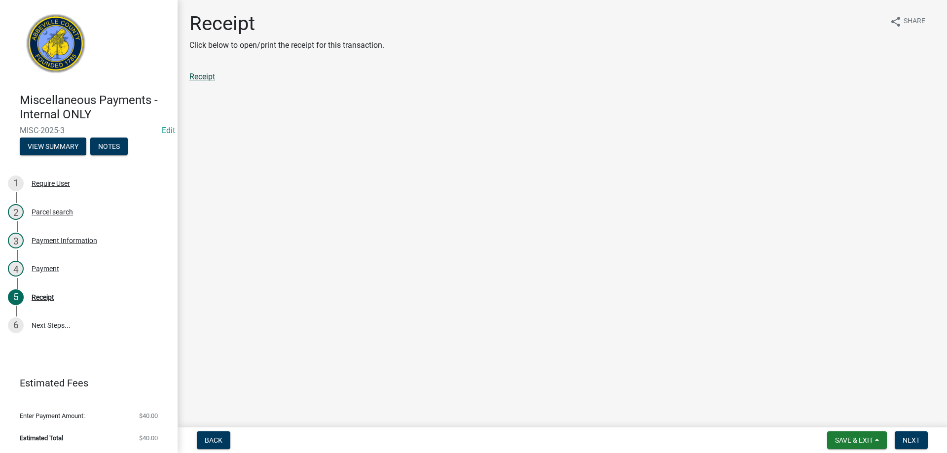
click at [213, 79] on link "Receipt" at bounding box center [202, 76] width 26 height 9
drag, startPoint x: 850, startPoint y: 441, endPoint x: 891, endPoint y: 443, distance: 41.0
click at [891, 443] on form "Save & Exit Save Save & Exit Next" at bounding box center [877, 441] width 109 height 18
drag, startPoint x: 897, startPoint y: 446, endPoint x: 910, endPoint y: 442, distance: 13.3
click at [900, 445] on button "Next" at bounding box center [911, 441] width 33 height 18
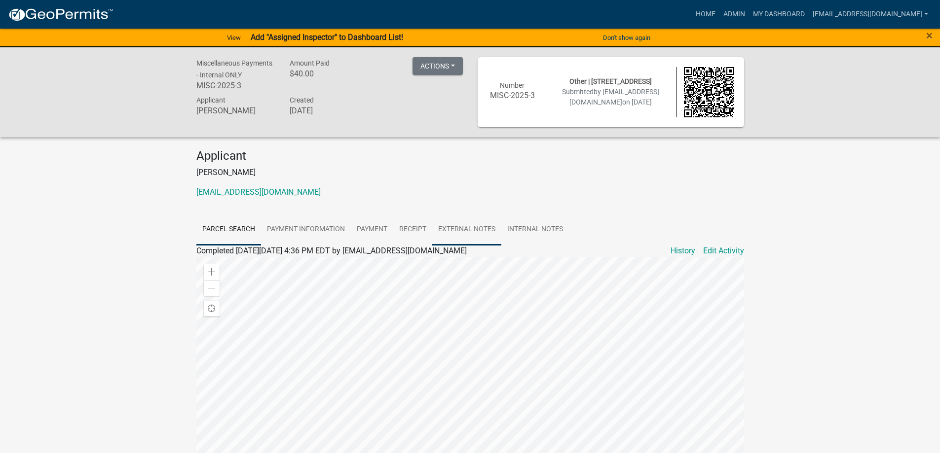
click at [461, 221] on link "External Notes" at bounding box center [466, 230] width 69 height 32
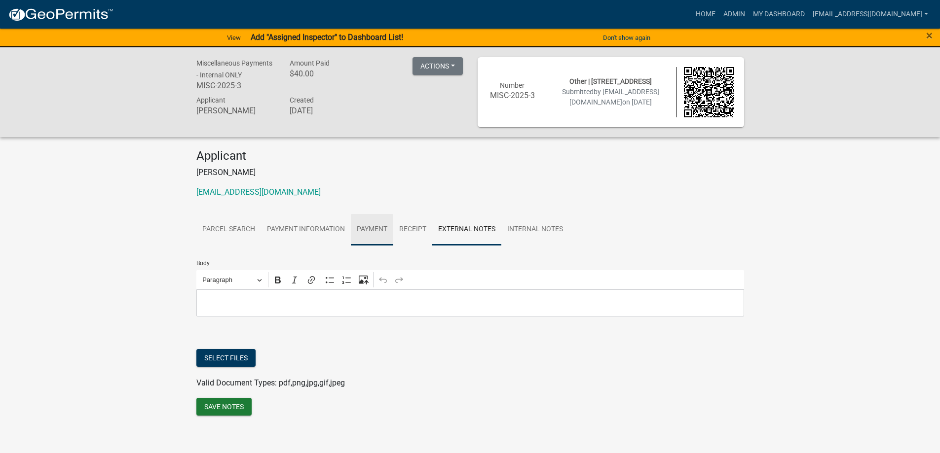
click at [359, 227] on link "Payment" at bounding box center [372, 230] width 42 height 32
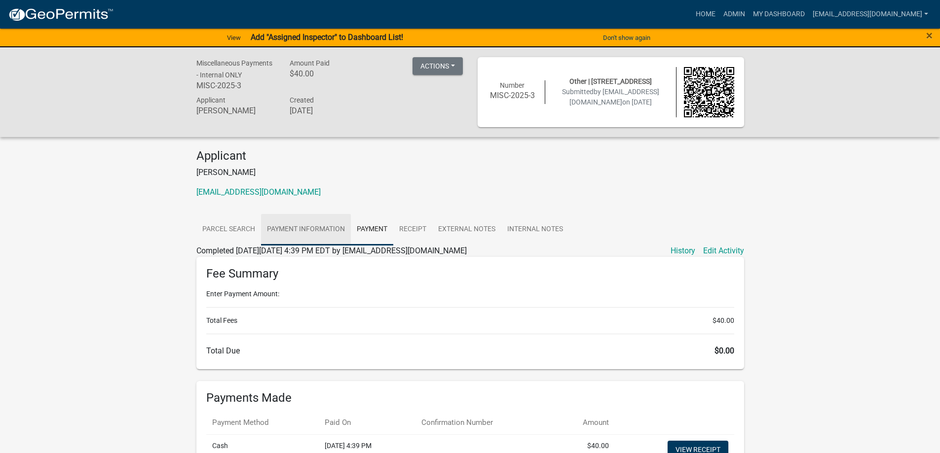
click at [310, 226] on link "Payment Information" at bounding box center [306, 230] width 90 height 32
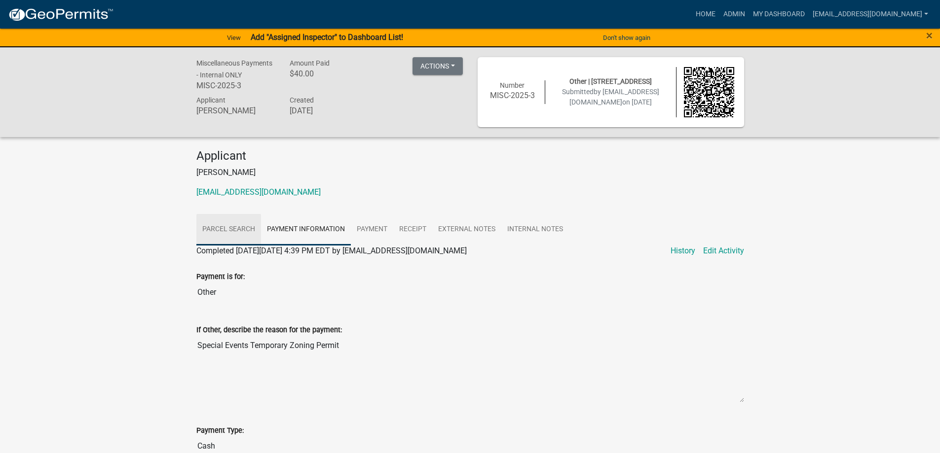
click at [212, 224] on link "Parcel search" at bounding box center [228, 230] width 65 height 32
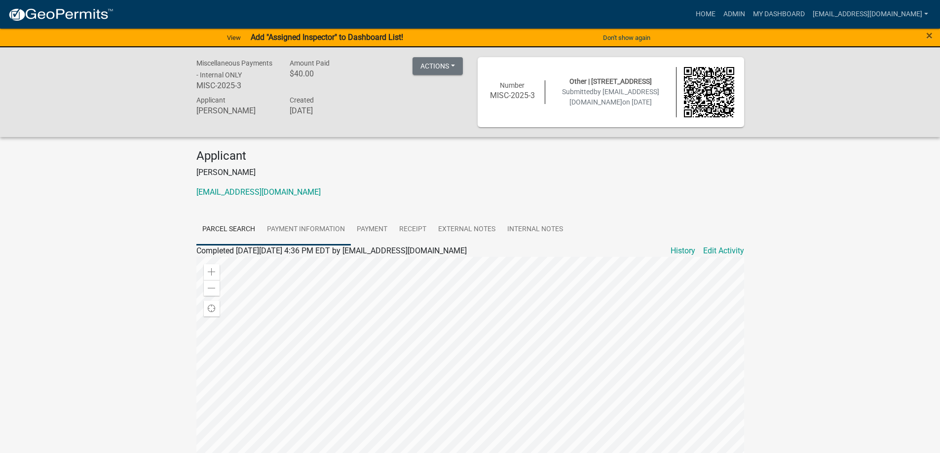
click at [274, 234] on link "Payment Information" at bounding box center [306, 230] width 90 height 32
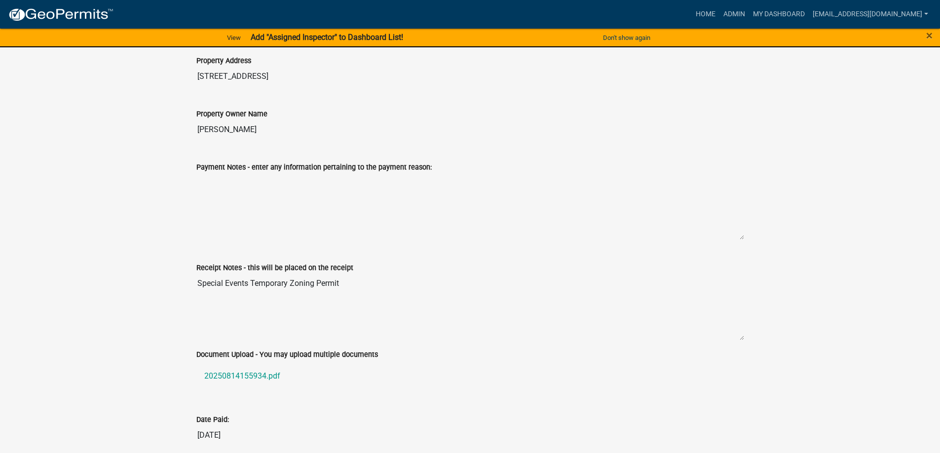
scroll to position [624, 0]
